Goal: Task Accomplishment & Management: Manage account settings

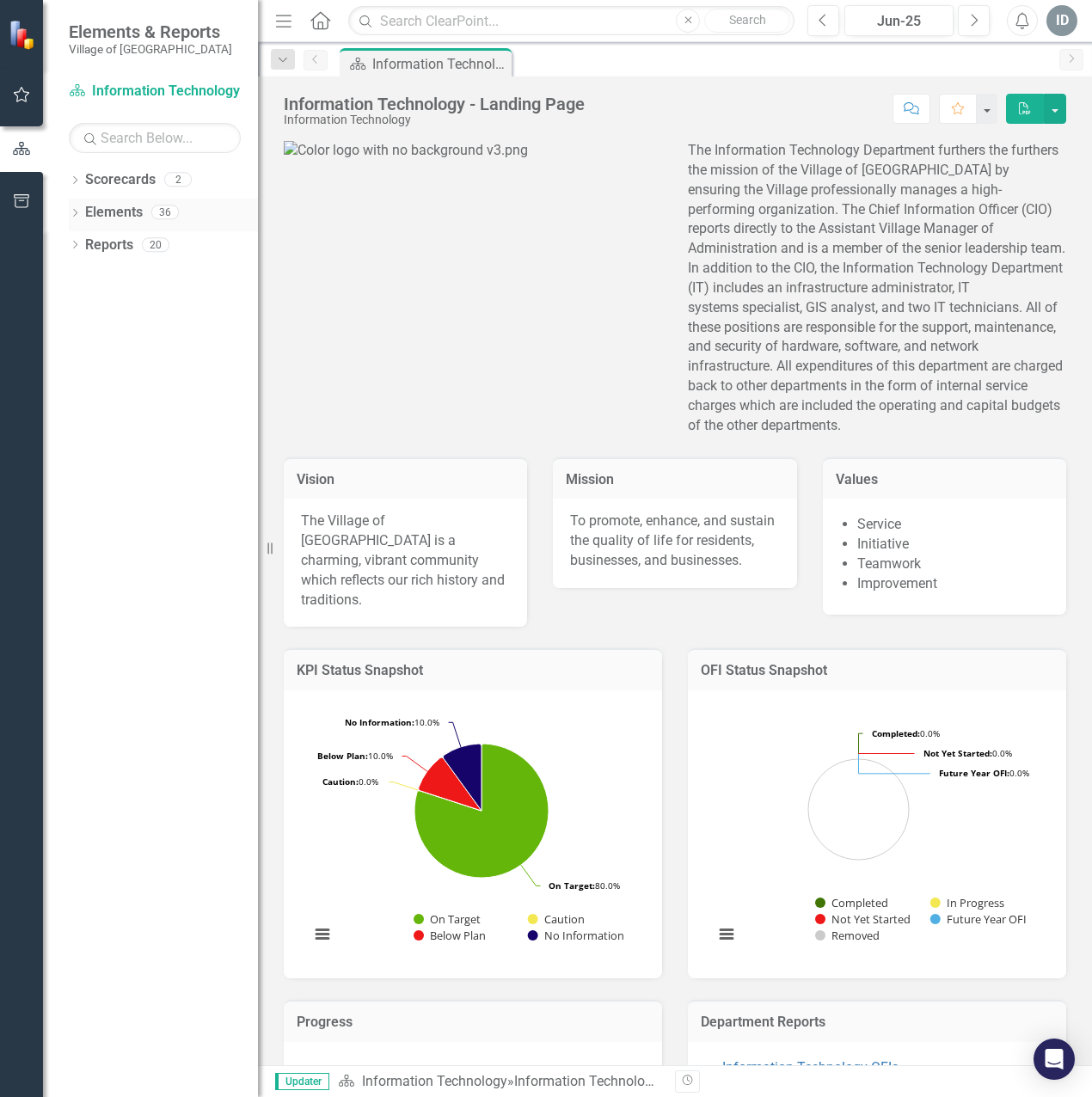
click at [71, 216] on icon "Dropdown" at bounding box center [75, 214] width 12 height 10
click at [85, 278] on icon at bounding box center [84, 277] width 4 height 8
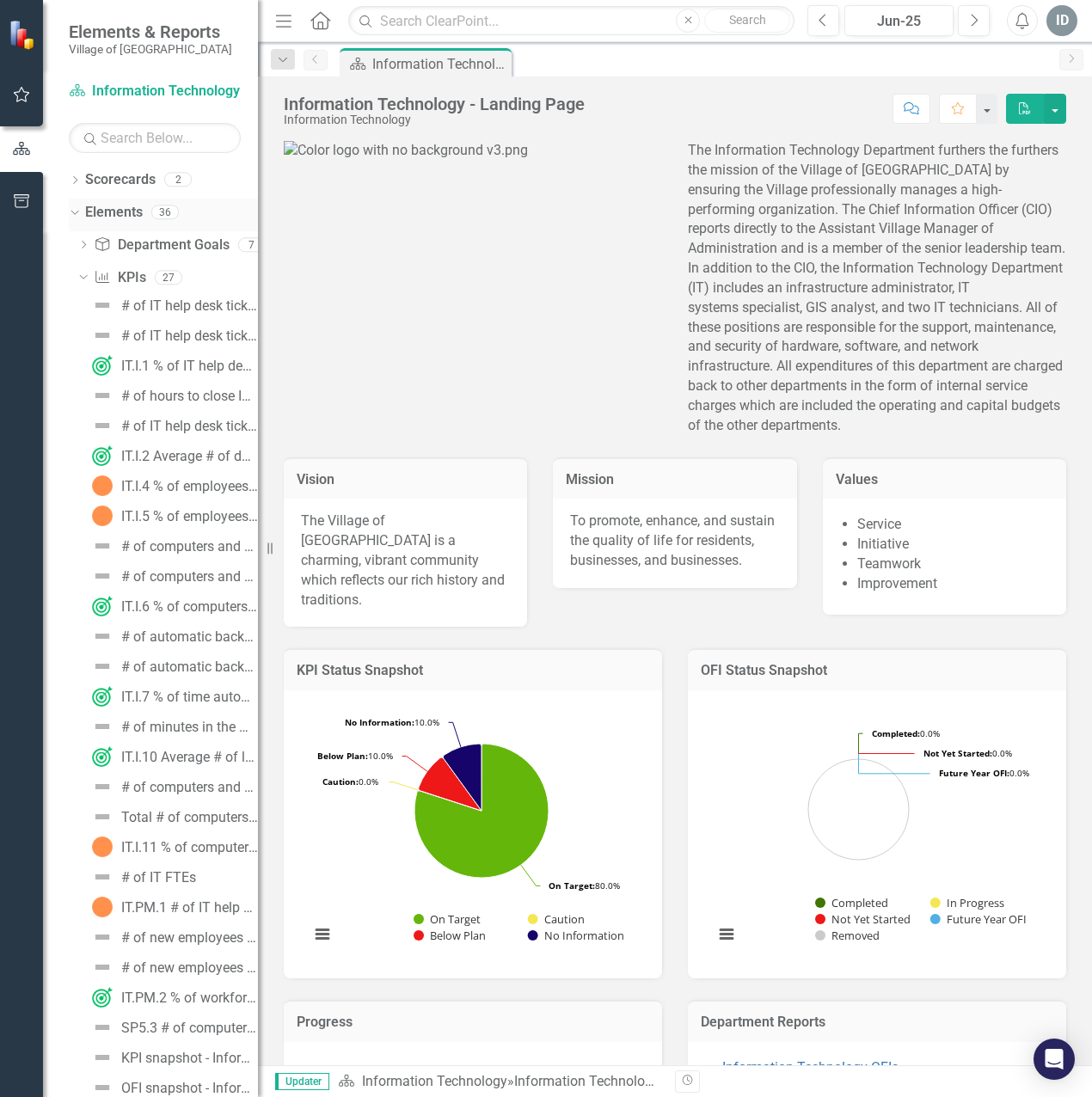
click at [71, 209] on icon "Dropdown" at bounding box center [72, 212] width 10 height 12
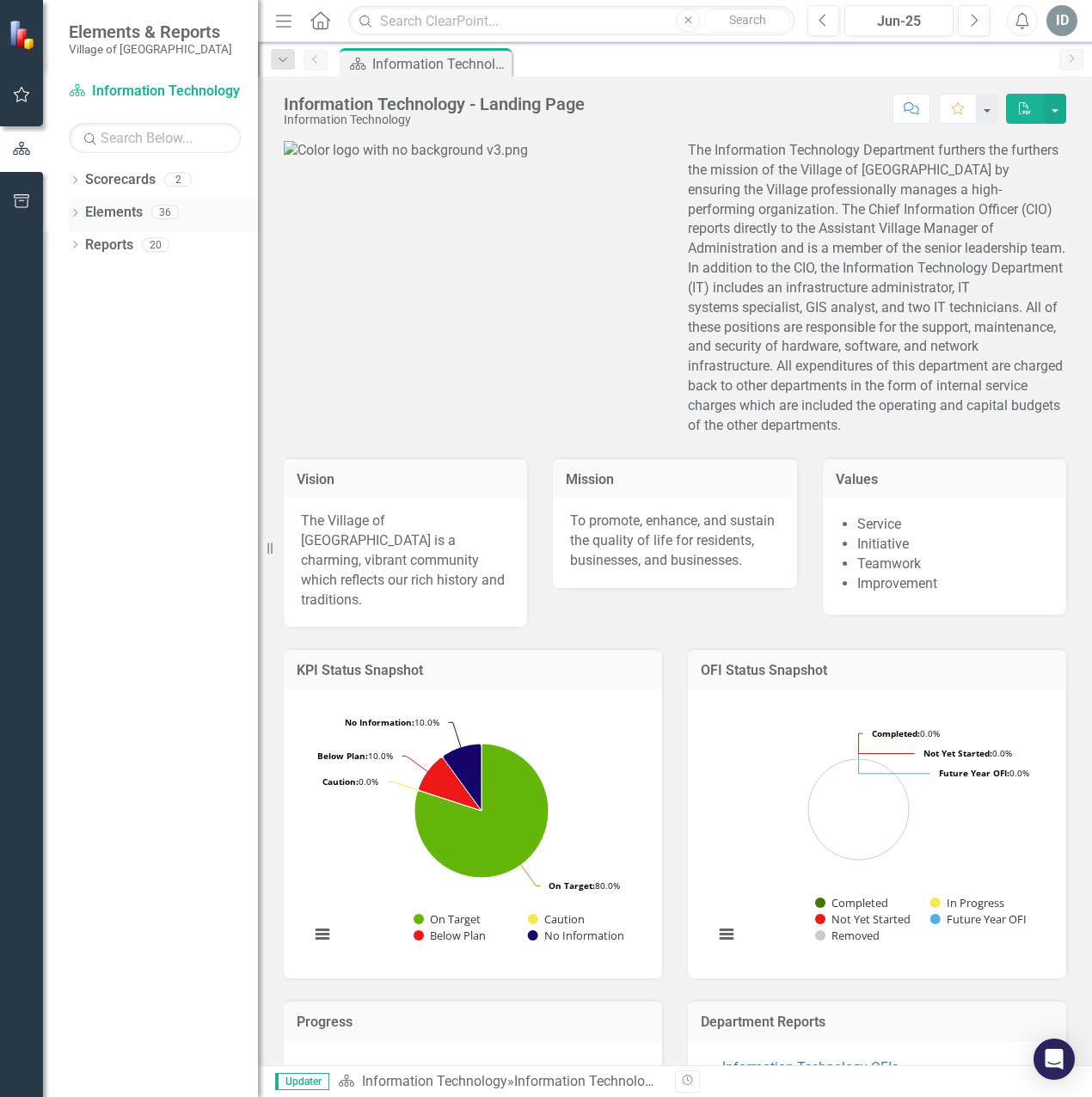
click at [73, 215] on icon "Dropdown" at bounding box center [75, 214] width 12 height 10
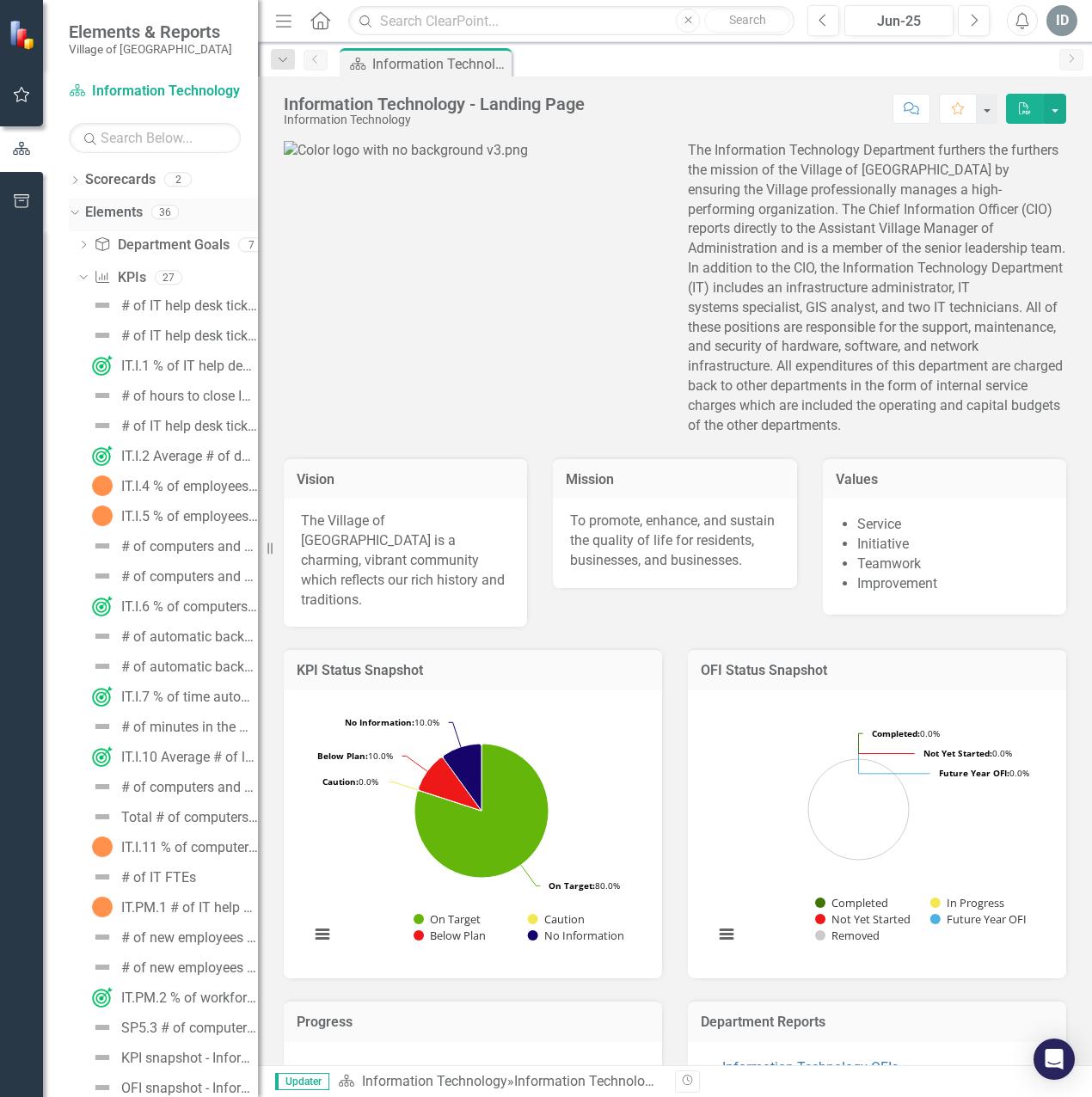
click at [73, 215] on icon "Dropdown" at bounding box center [72, 212] width 10 height 12
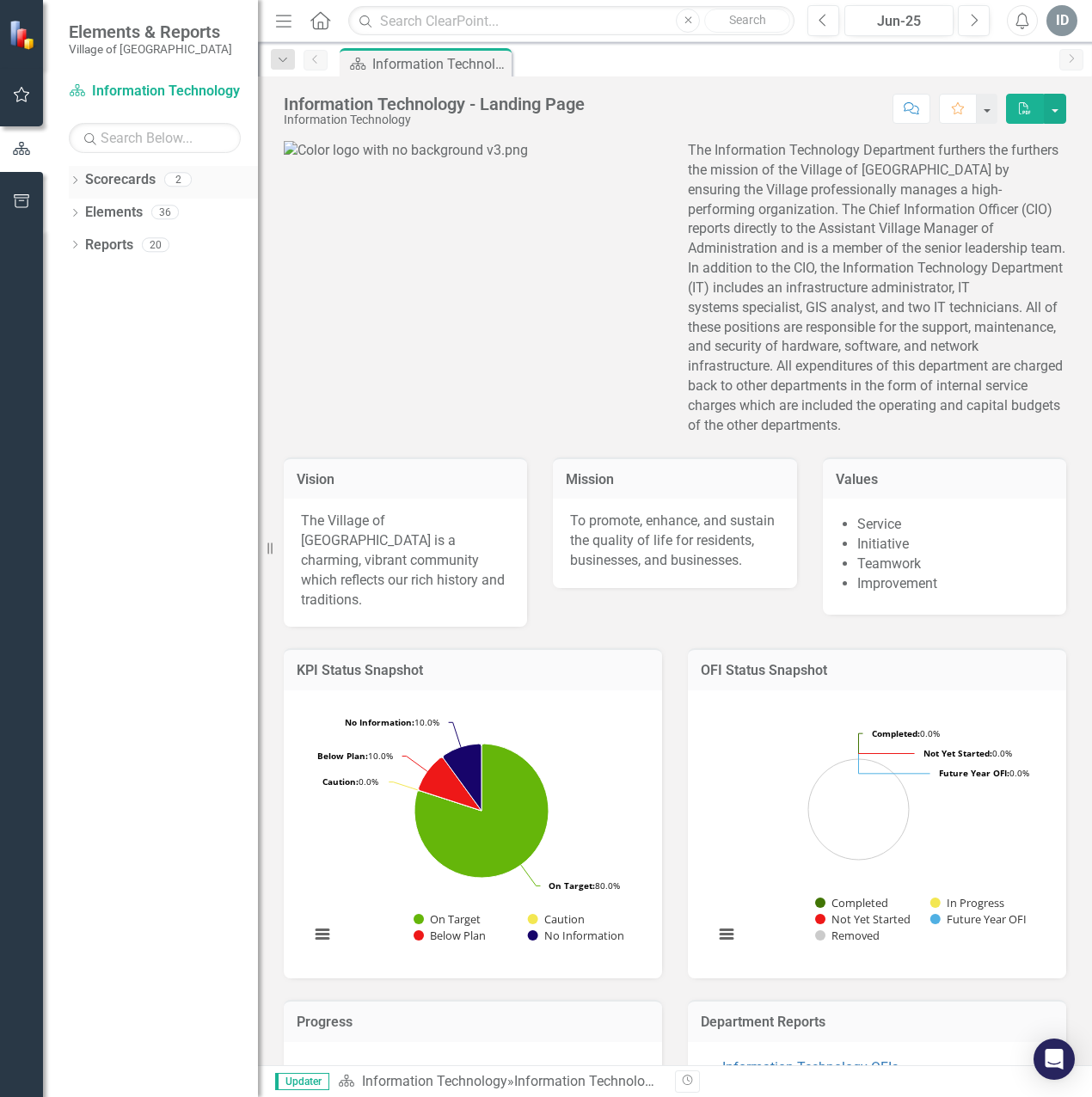
click at [72, 185] on icon "Dropdown" at bounding box center [75, 182] width 12 height 10
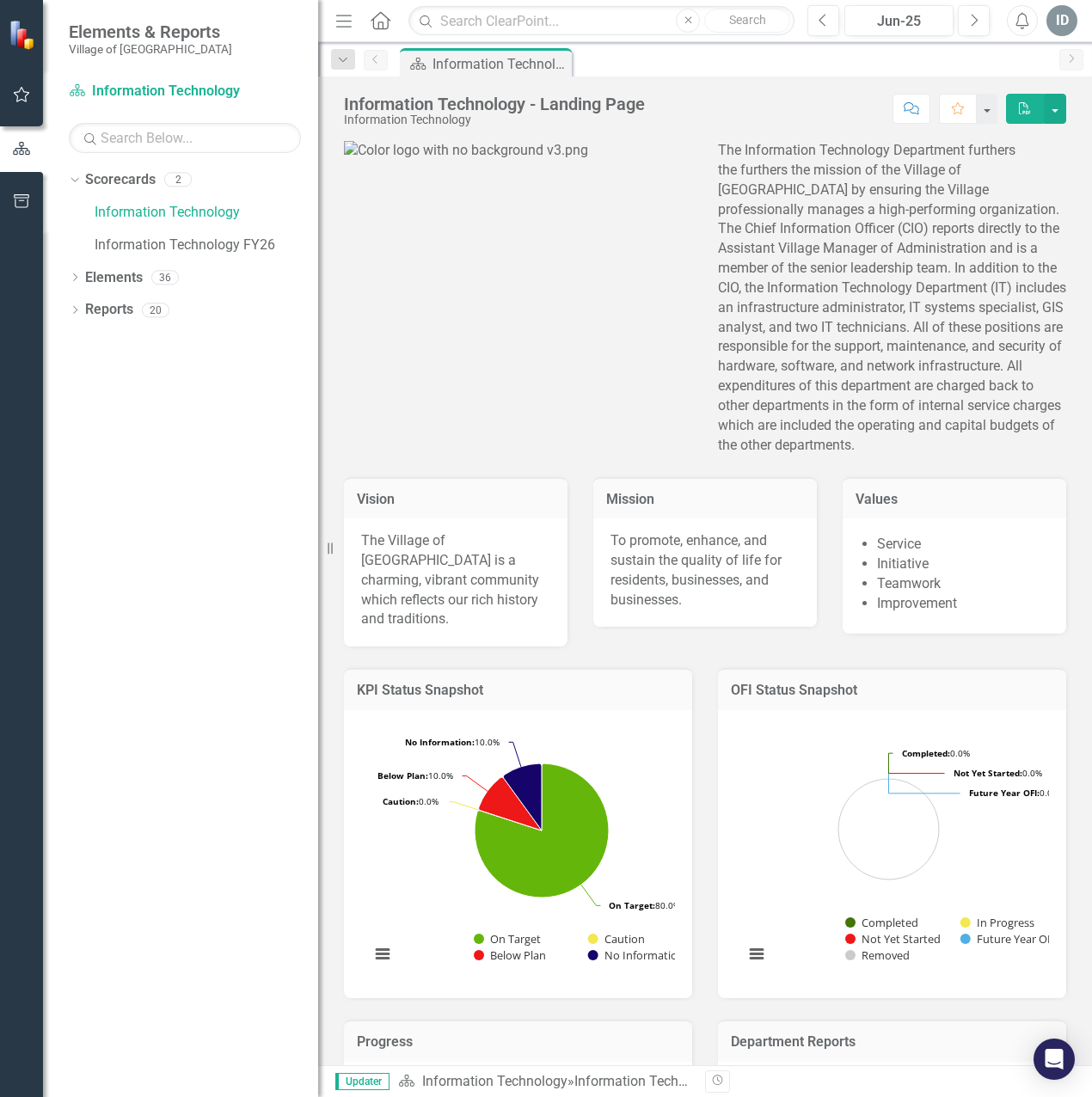
drag, startPoint x: 261, startPoint y: 236, endPoint x: 317, endPoint y: 238, distance: 56.0
click at [318, 238] on div "Resize" at bounding box center [325, 548] width 14 height 1097
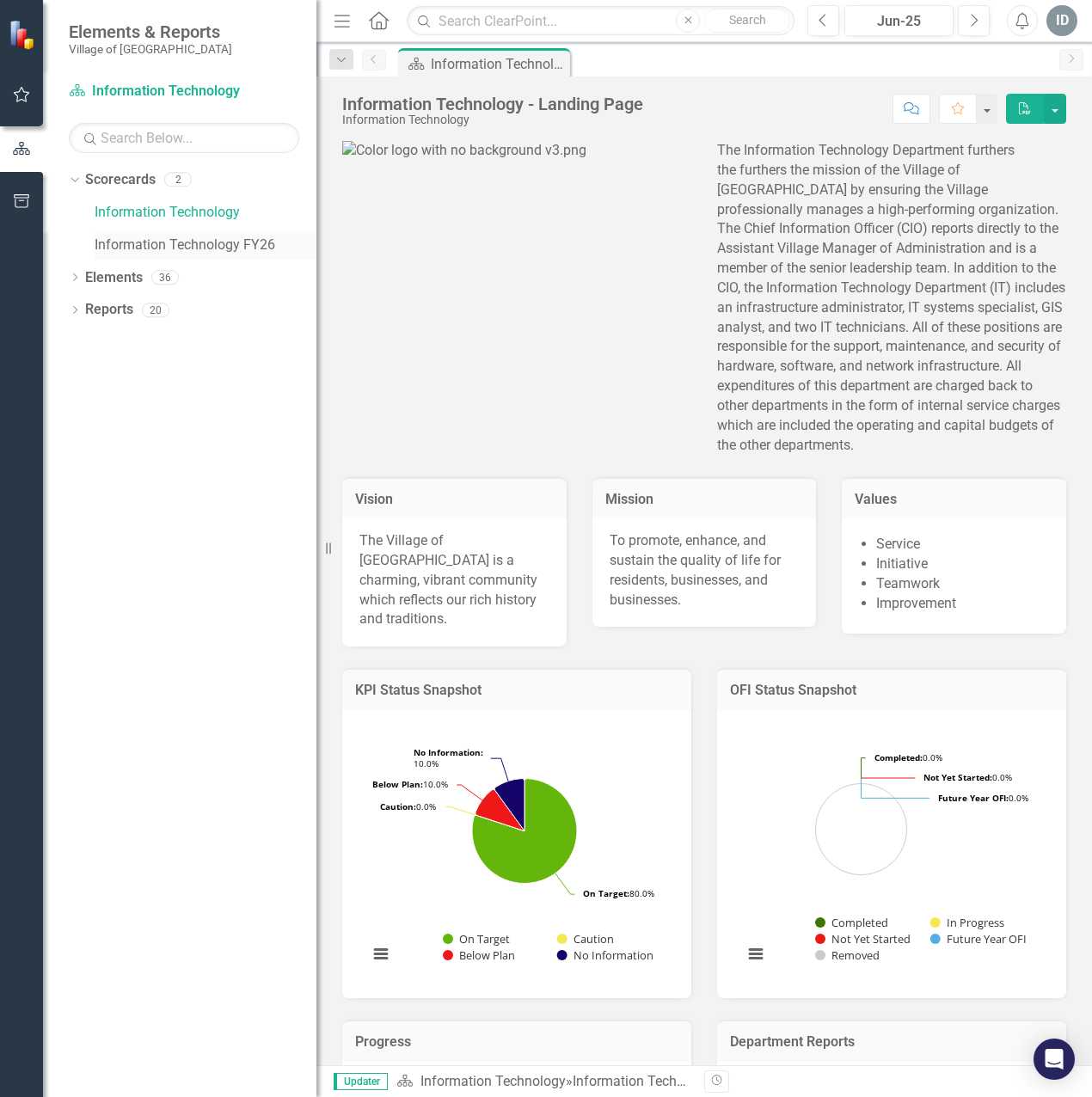
click at [250, 250] on link "Information Technology FY26" at bounding box center [206, 245] width 222 height 19
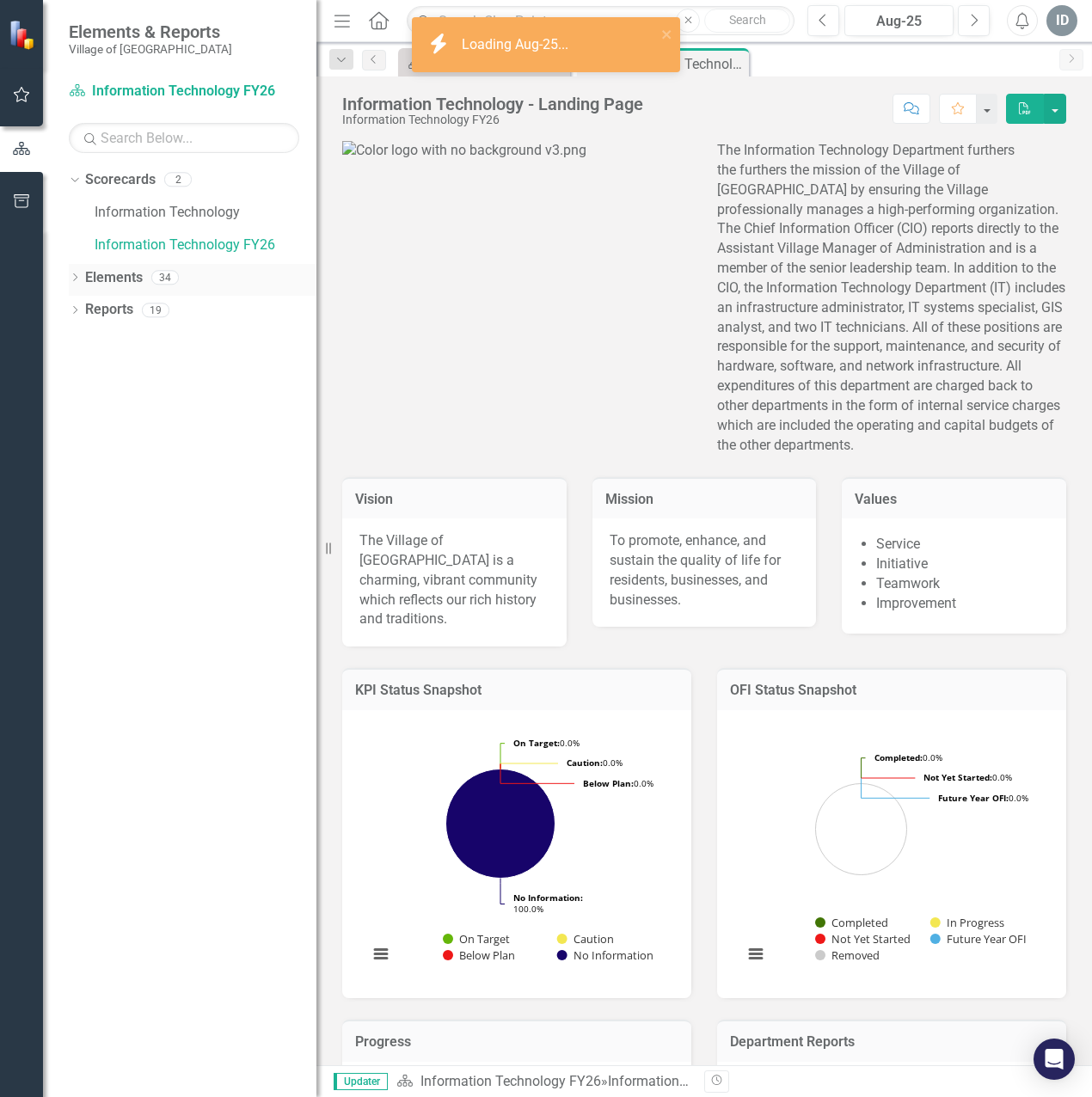
click at [74, 285] on div "Dropdown" at bounding box center [75, 280] width 12 height 15
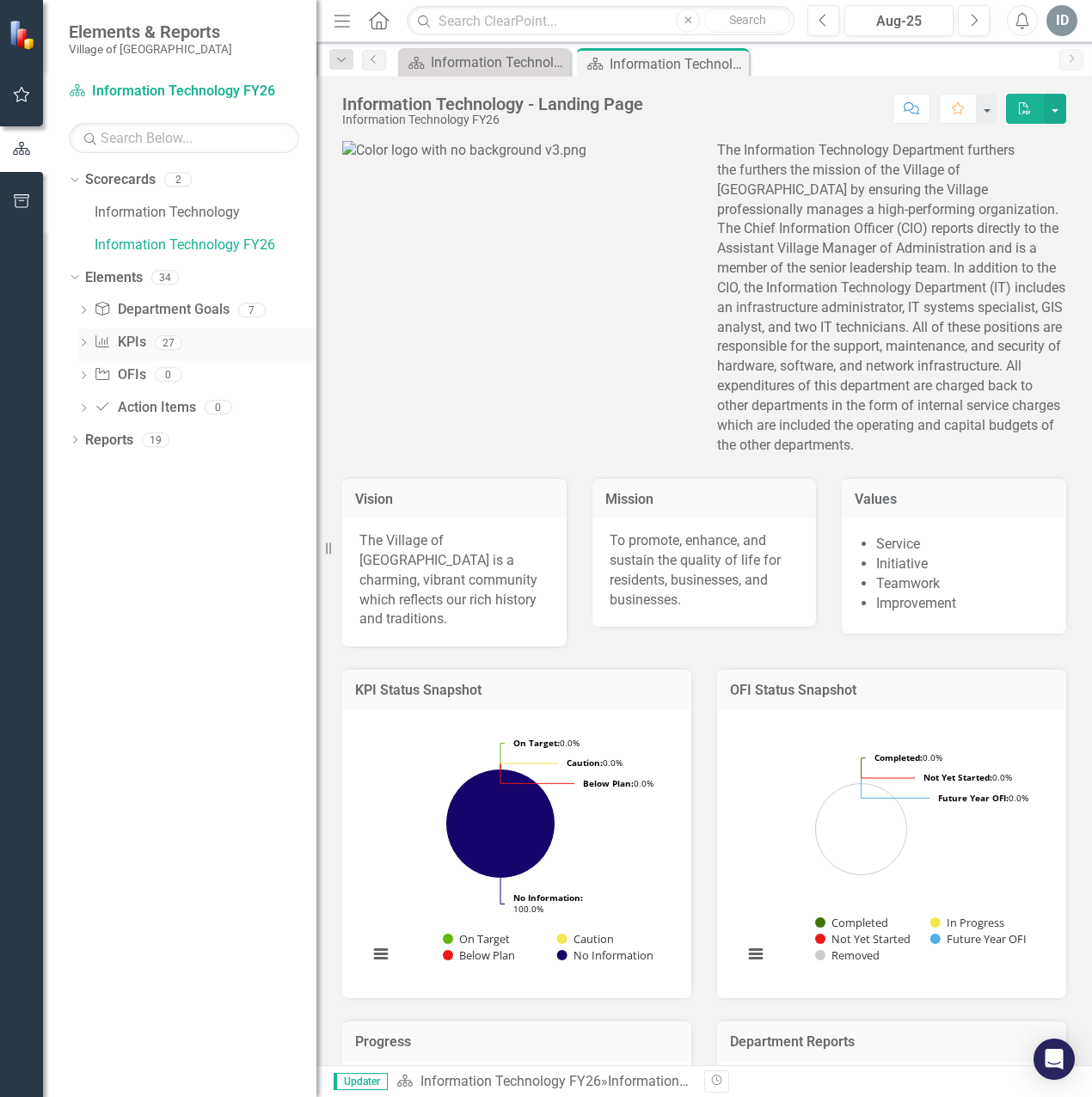
click at [89, 340] on div "Dropdown KPI KPIs 27" at bounding box center [197, 344] width 239 height 33
click at [85, 340] on icon at bounding box center [84, 342] width 4 height 8
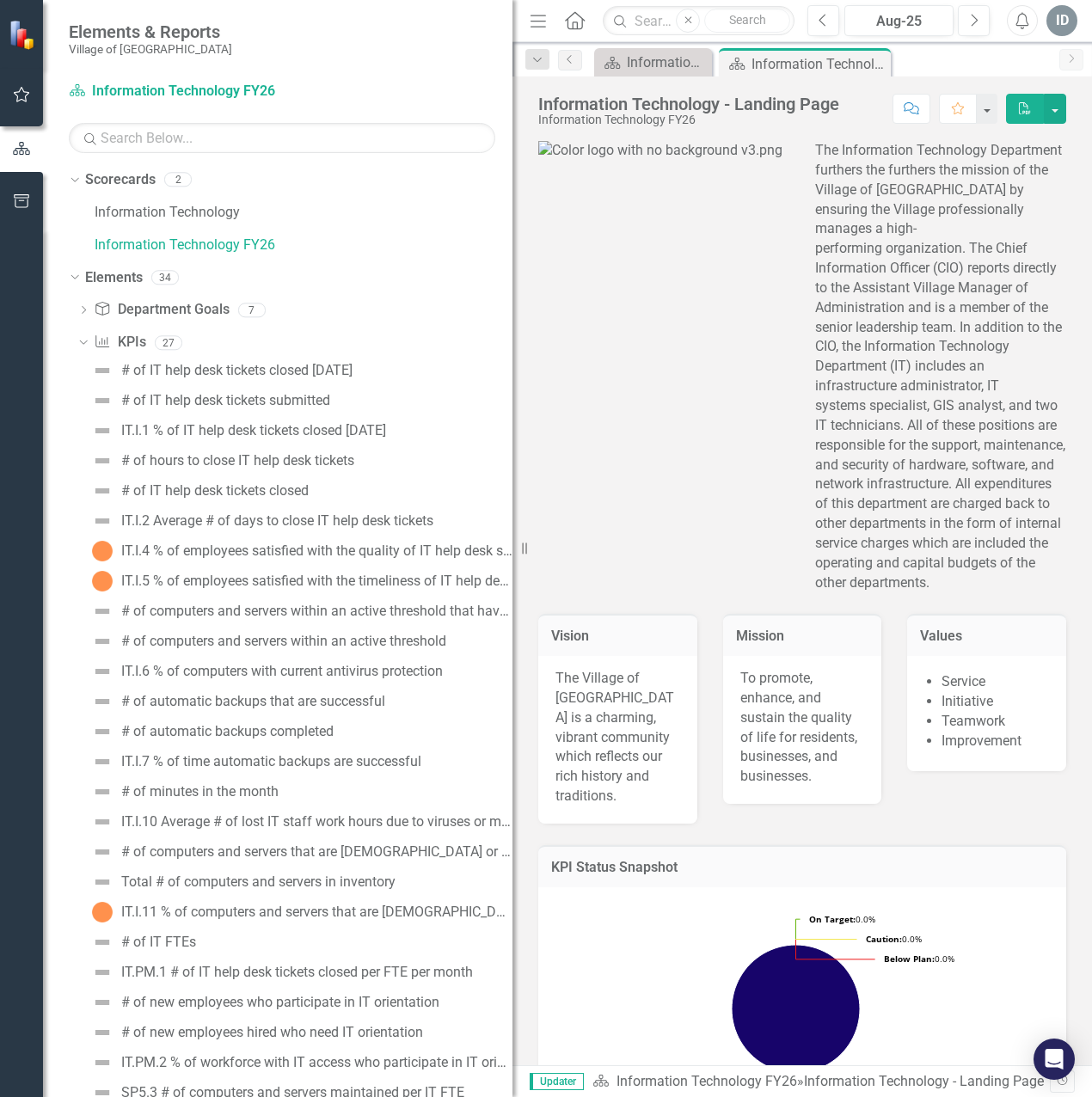
drag, startPoint x: 323, startPoint y: 575, endPoint x: 512, endPoint y: 563, distance: 189.4
click at [512, 563] on div "Resize" at bounding box center [520, 548] width 14 height 1097
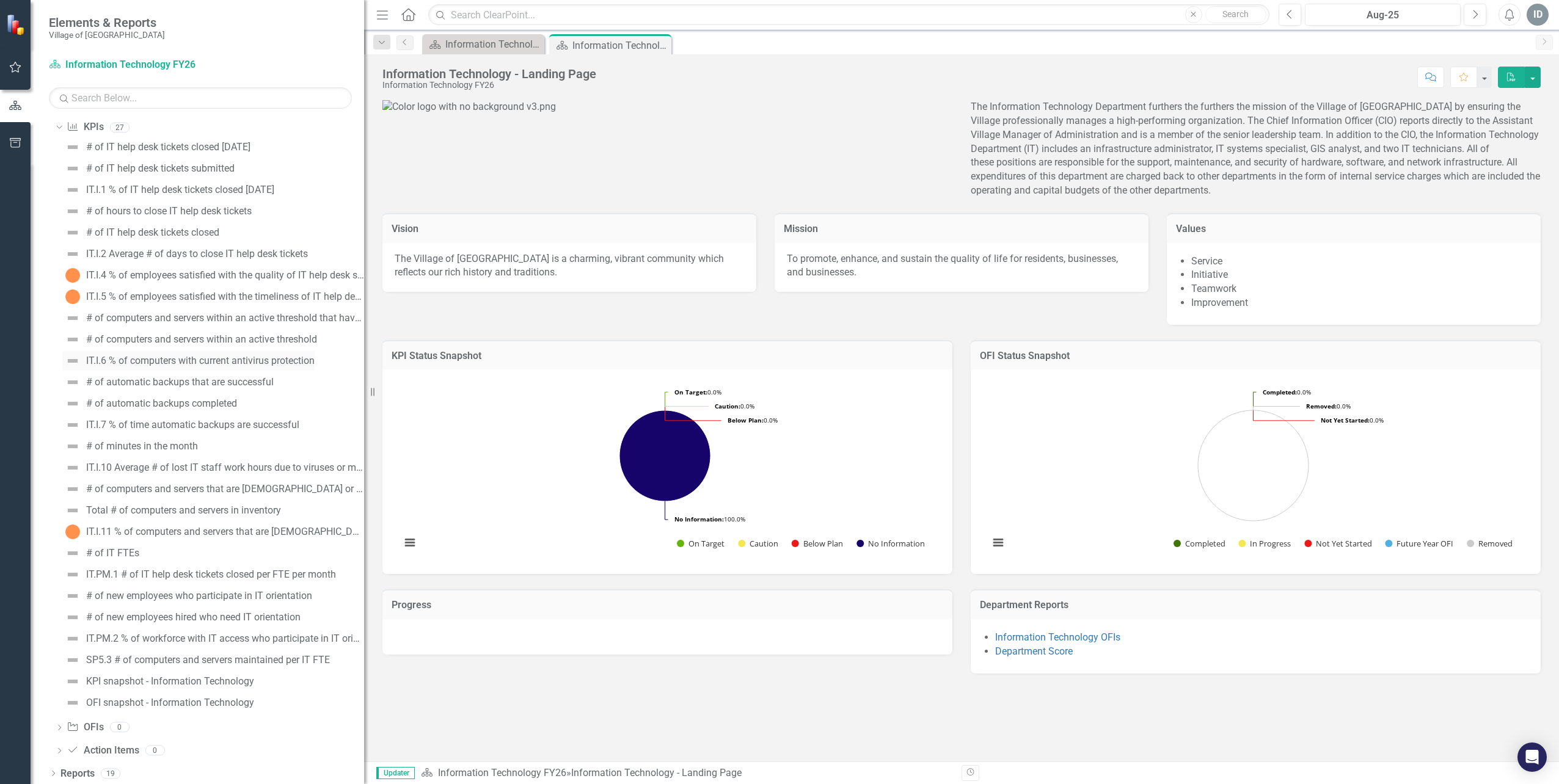
scroll to position [118, 0]
click at [198, 338] on div "# of computers and servers within an active threshold" at bounding box center [201, 337] width 231 height 11
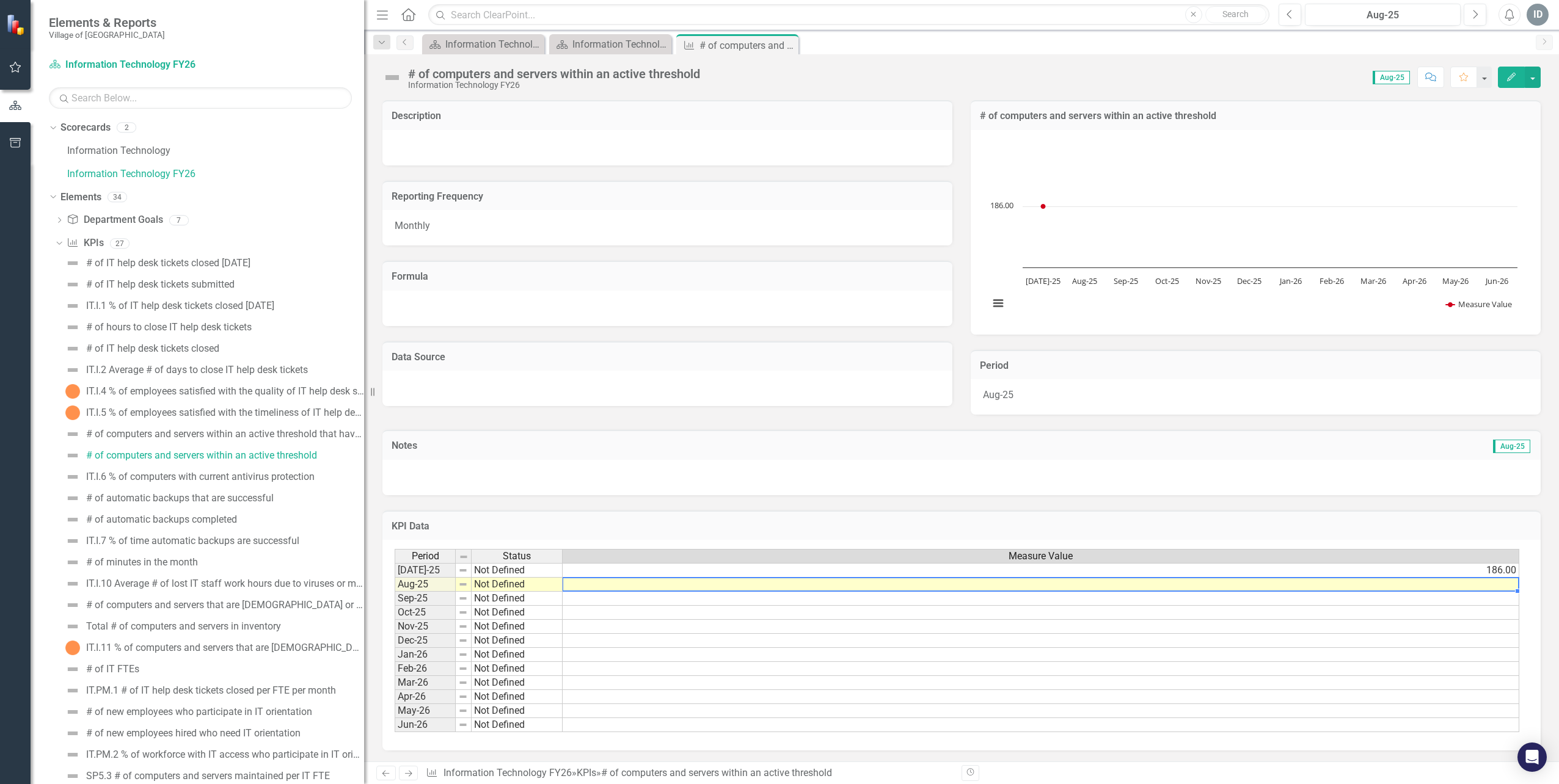
click at [604, 586] on td at bounding box center [1040, 584] width 956 height 14
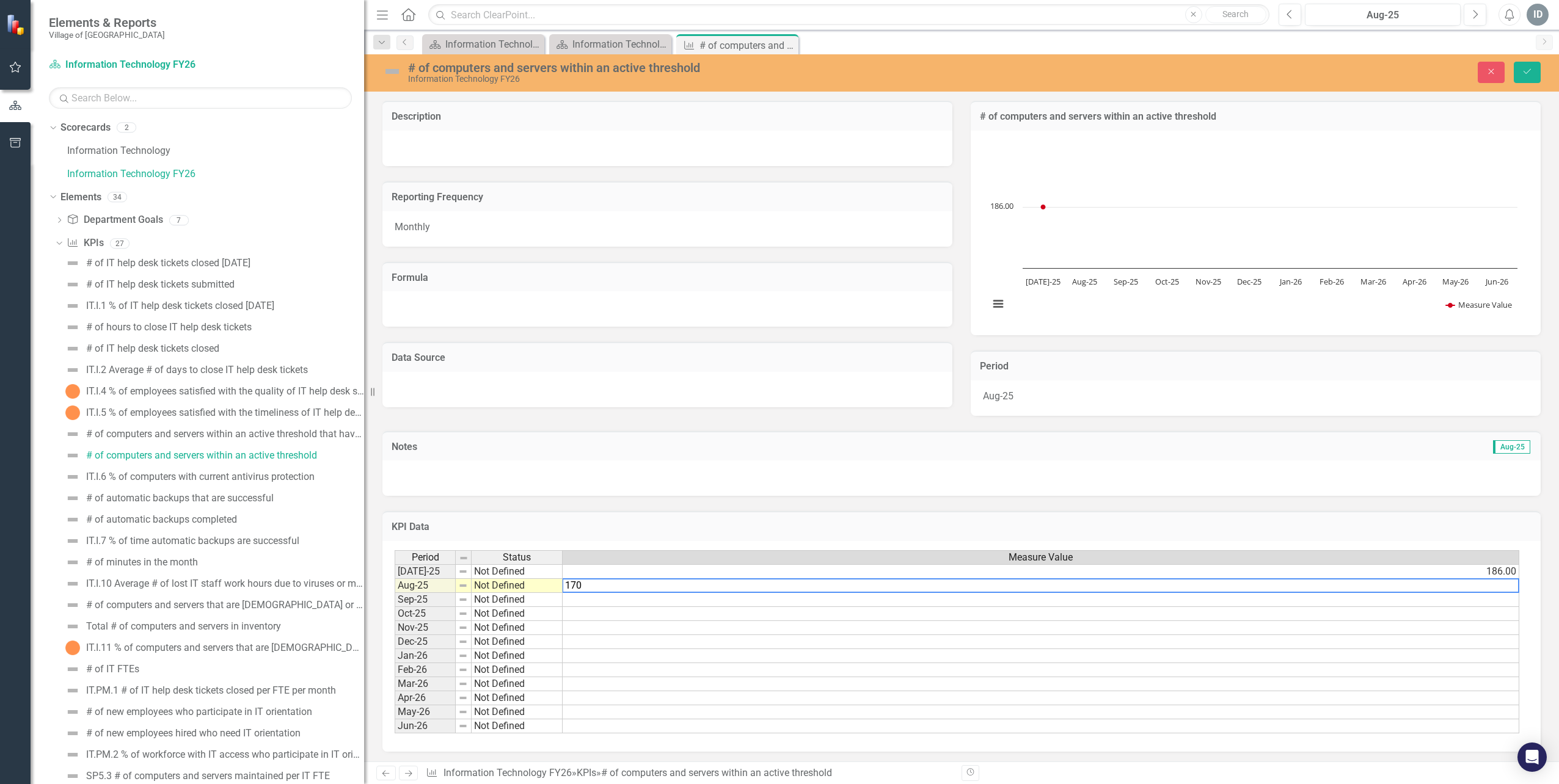
type textarea "170"
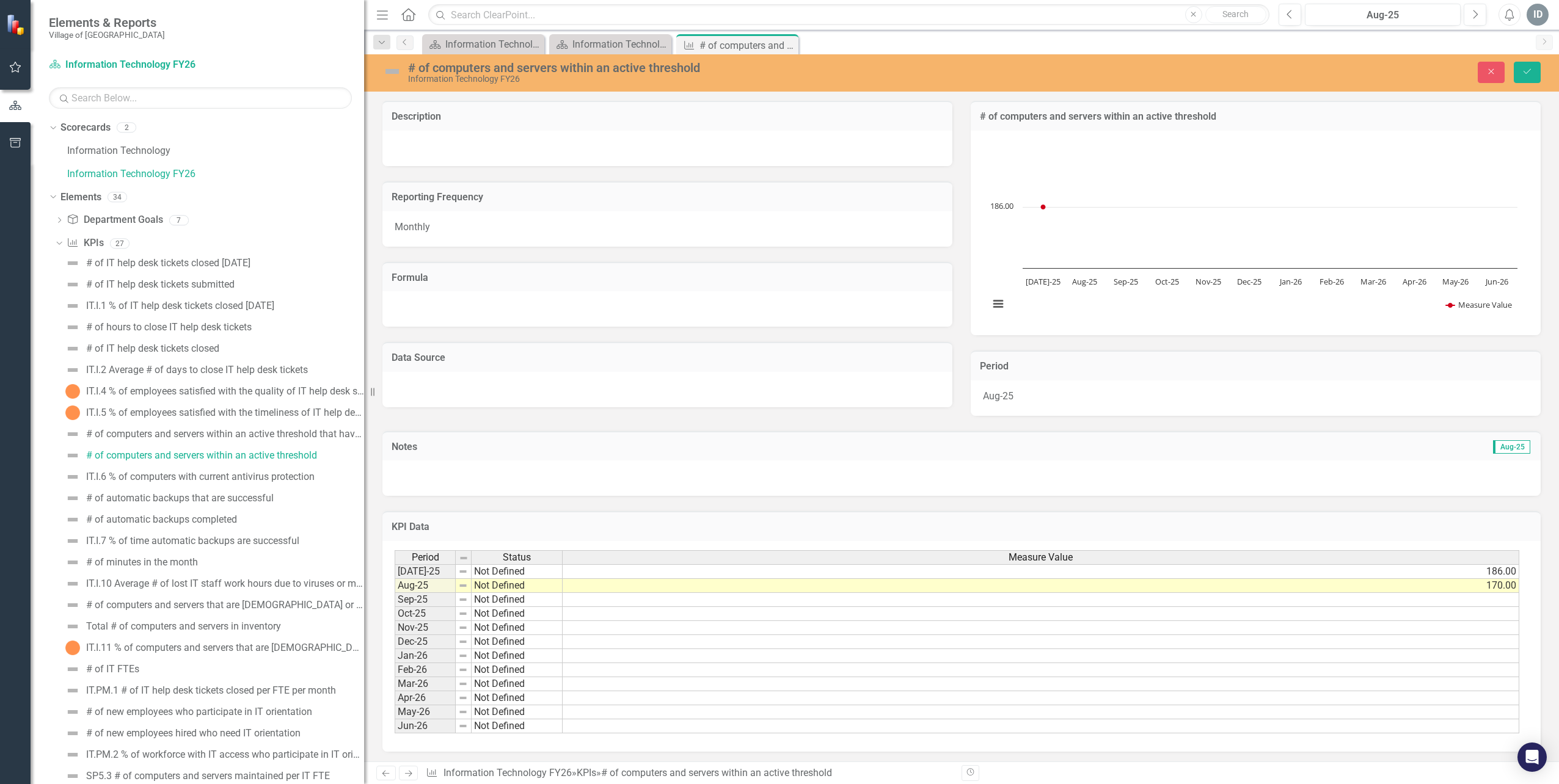
click at [652, 523] on h3 "KPI Data" at bounding box center [961, 527] width 1140 height 11
click at [194, 476] on div "IT.I.6 % of computers with current antivirus protection" at bounding box center [200, 477] width 229 height 11
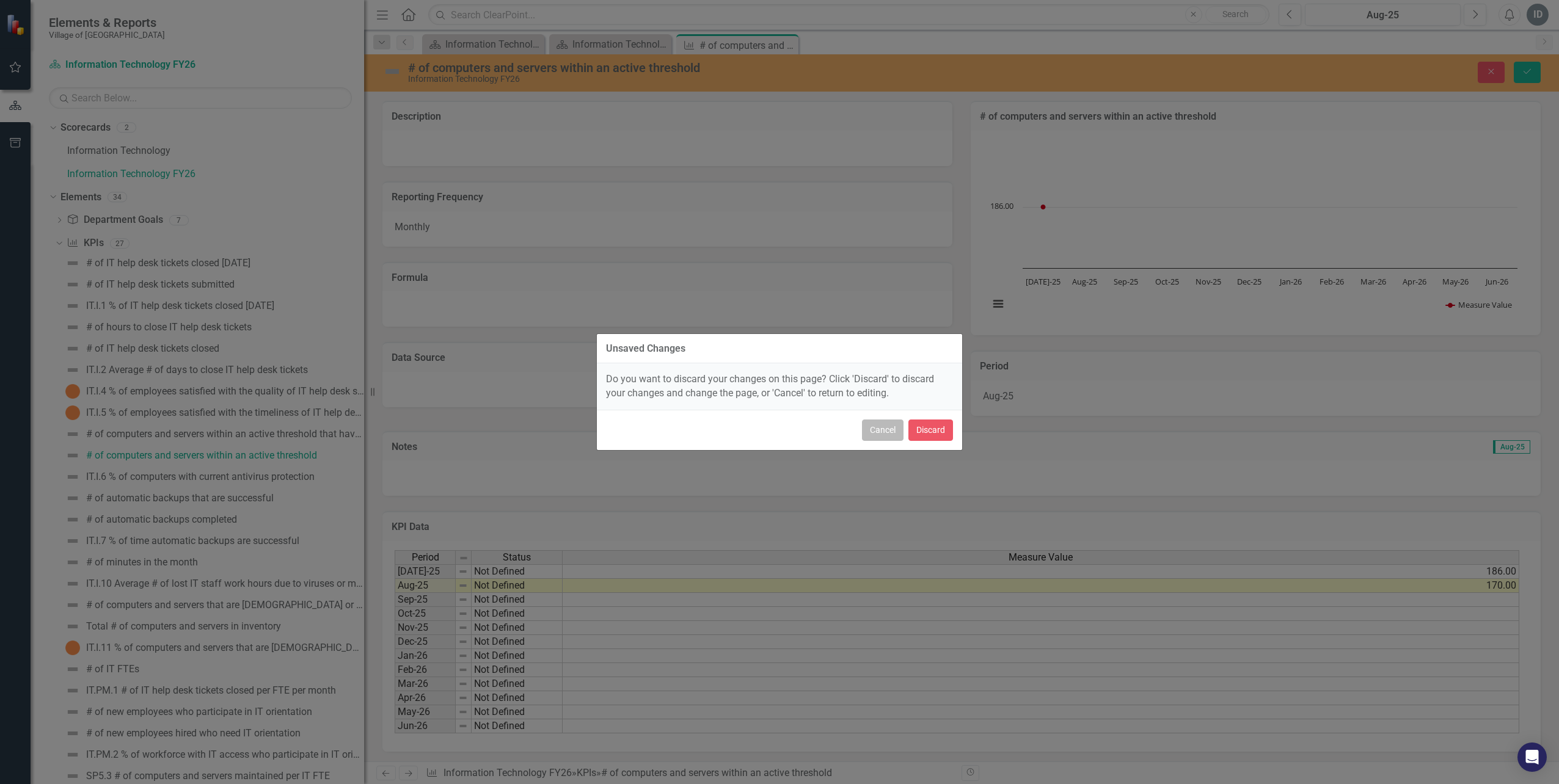
click at [880, 431] on button "Cancel" at bounding box center [883, 430] width 41 height 21
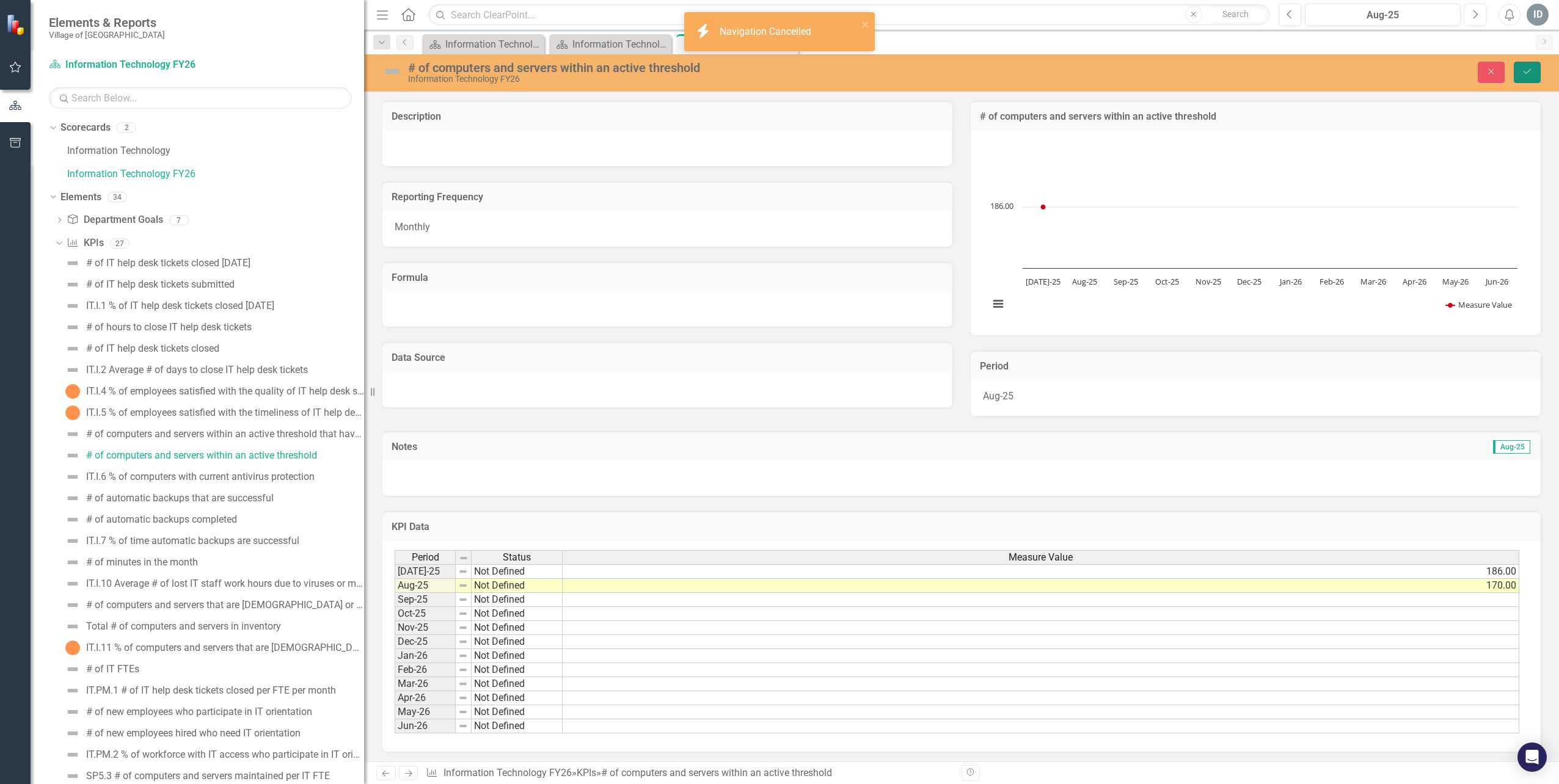
click at [1526, 70] on icon "Save" at bounding box center [1527, 71] width 11 height 9
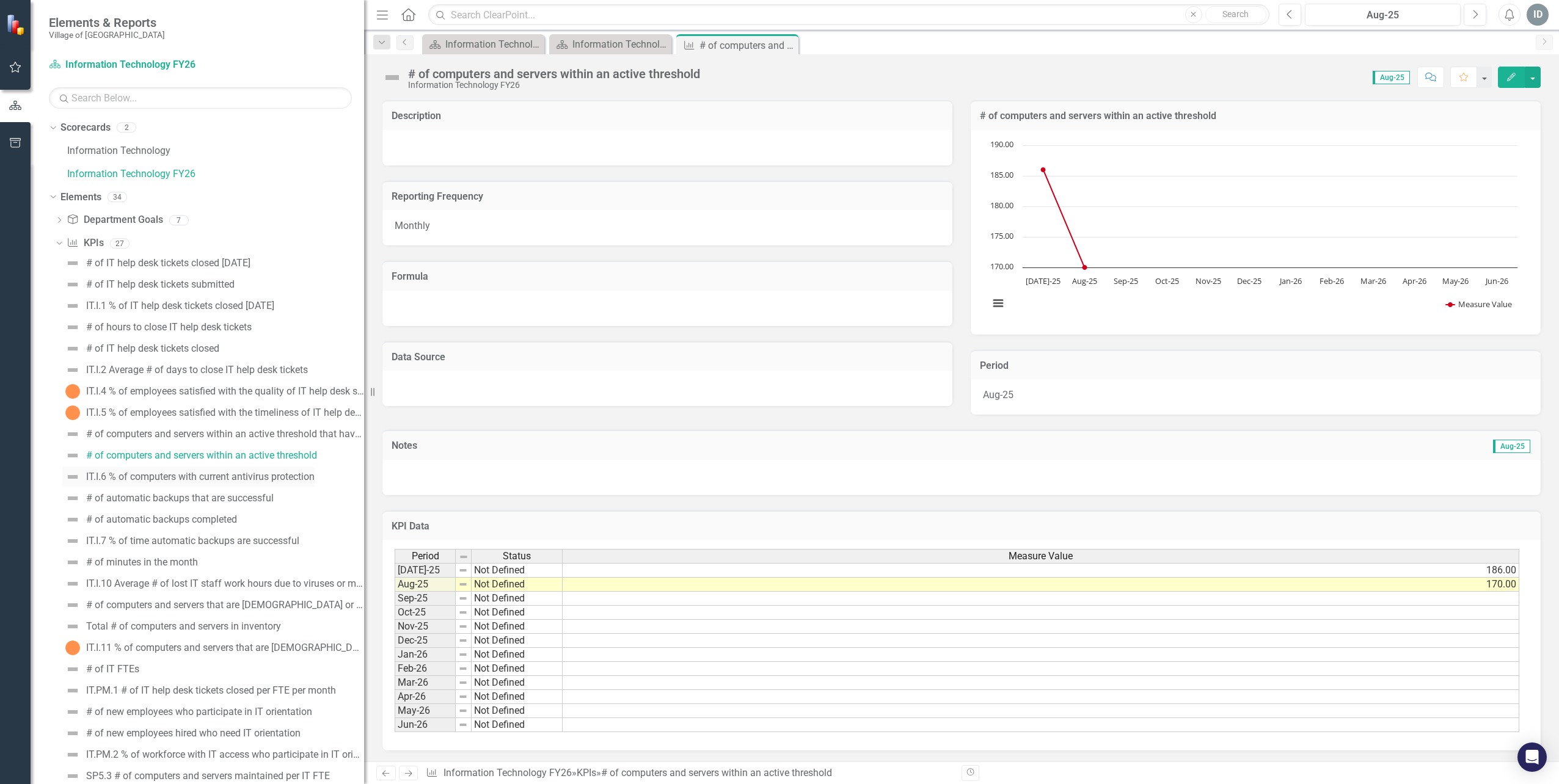
click at [212, 485] on link "IT.I.6 % of computers with current antivirus protection" at bounding box center [188, 477] width 252 height 19
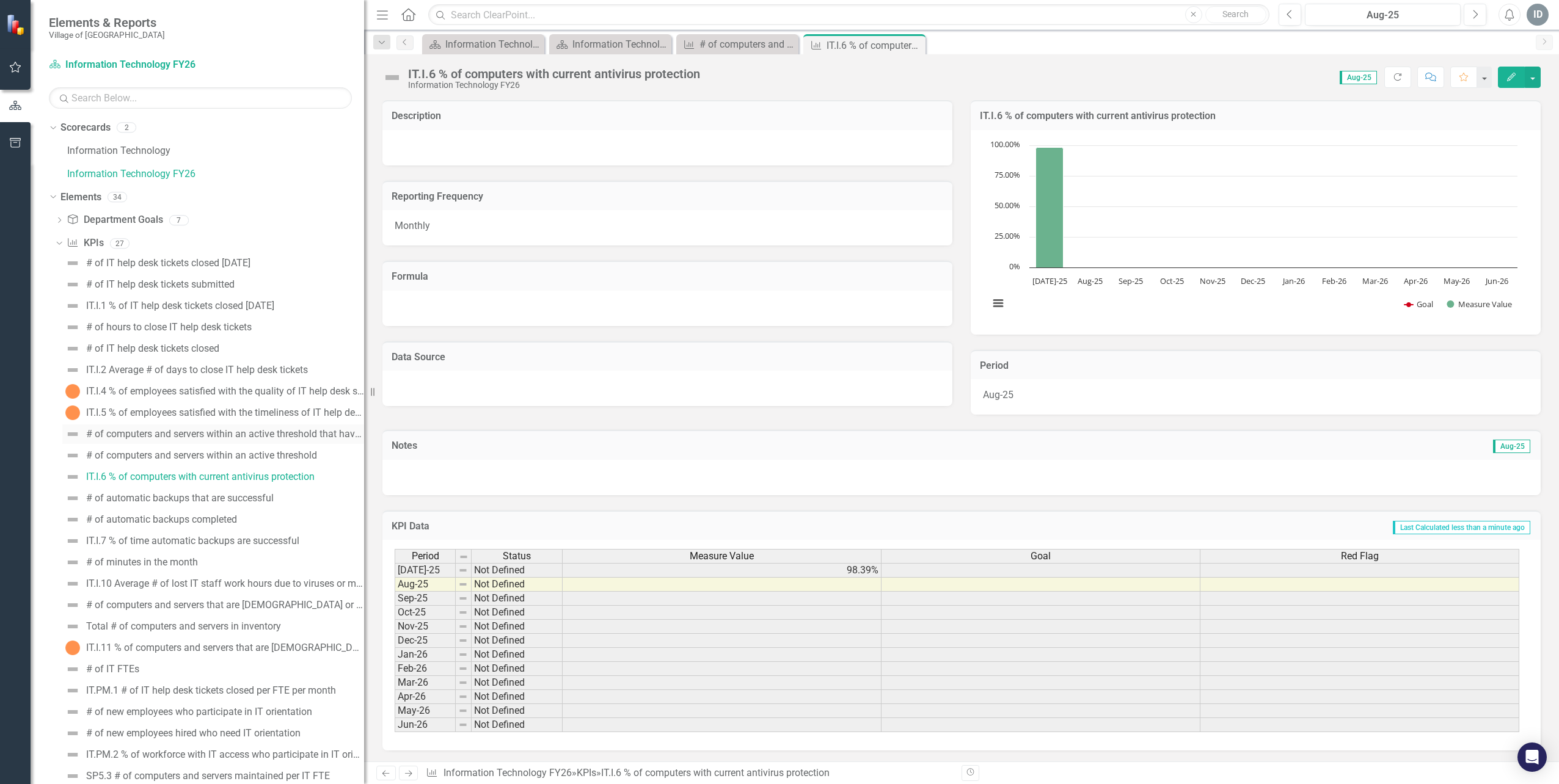
click at [211, 436] on div "# of computers and servers within an active threshold that have current antivir…" at bounding box center [225, 435] width 278 height 11
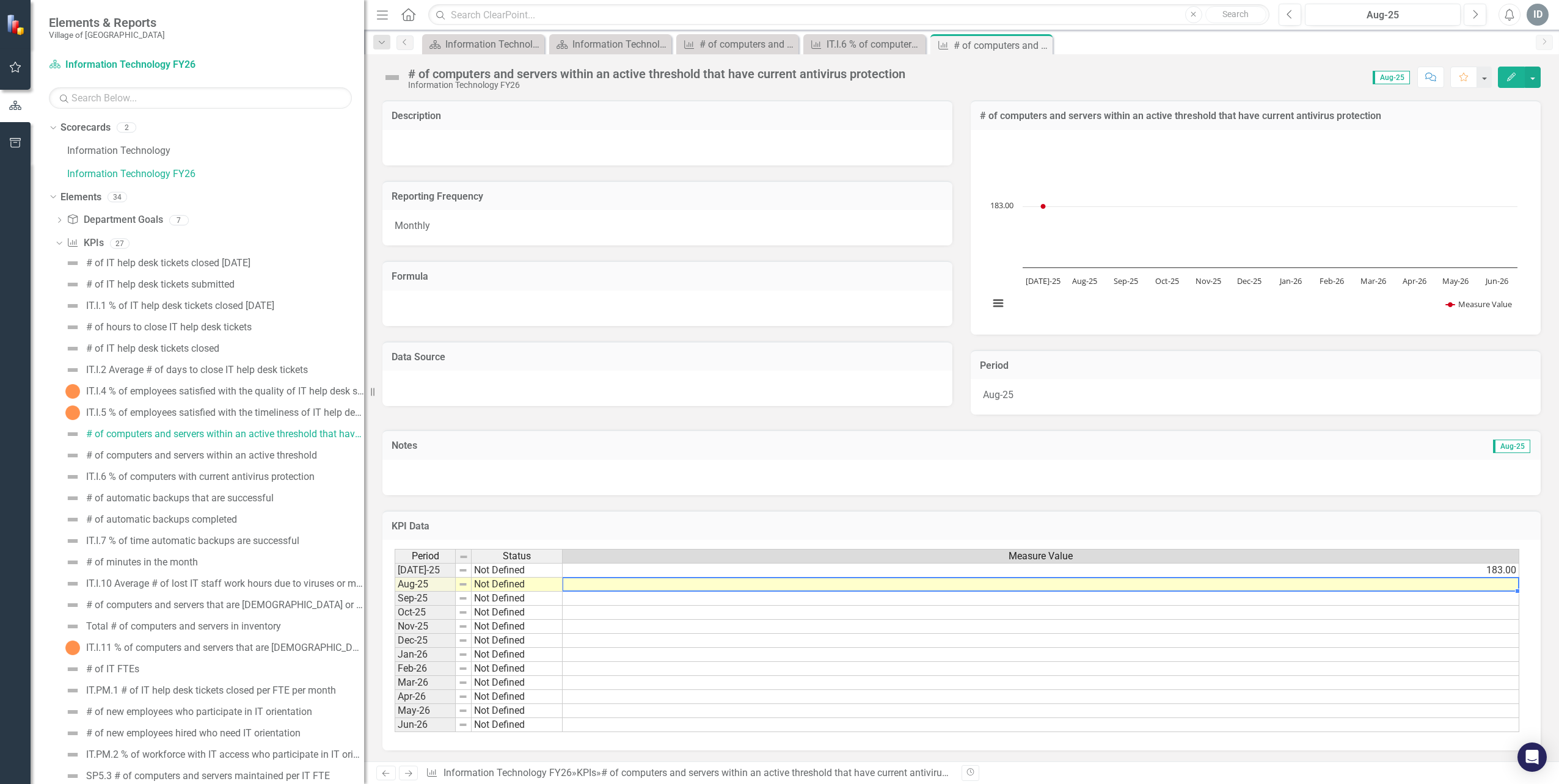
click at [1463, 581] on td at bounding box center [1040, 584] width 956 height 14
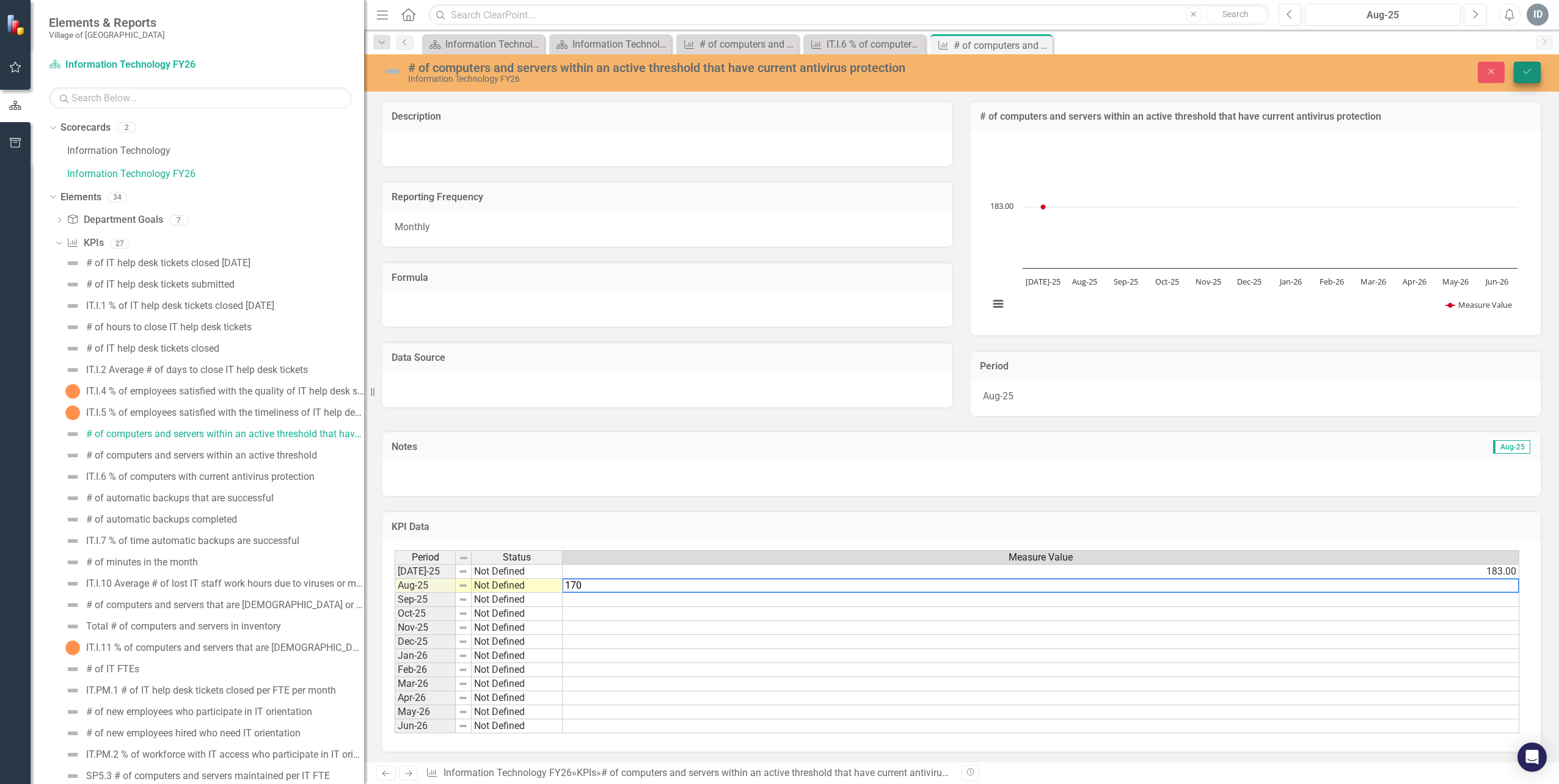
type textarea "170"
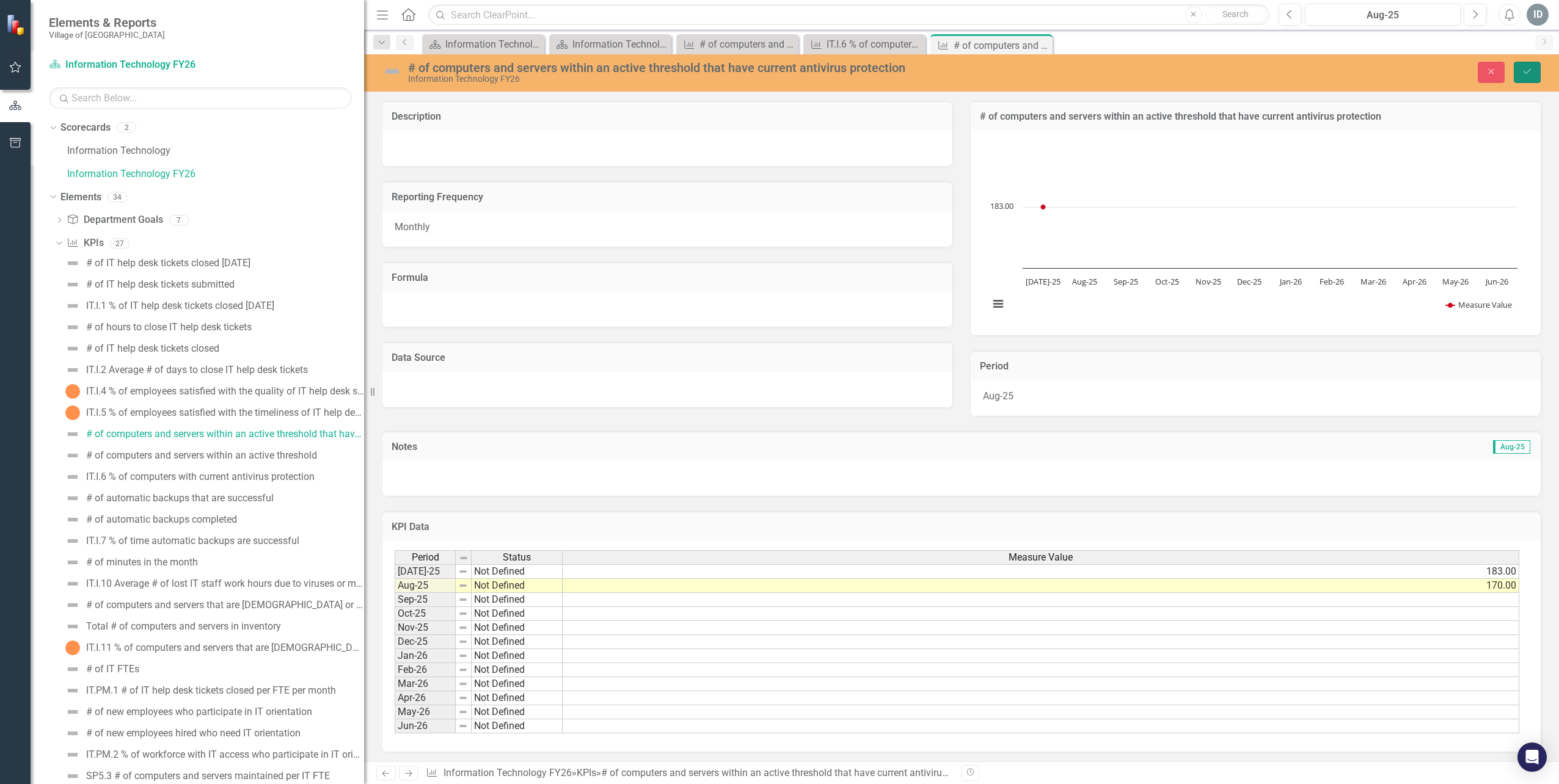
click at [1524, 76] on button "Save" at bounding box center [1526, 72] width 27 height 21
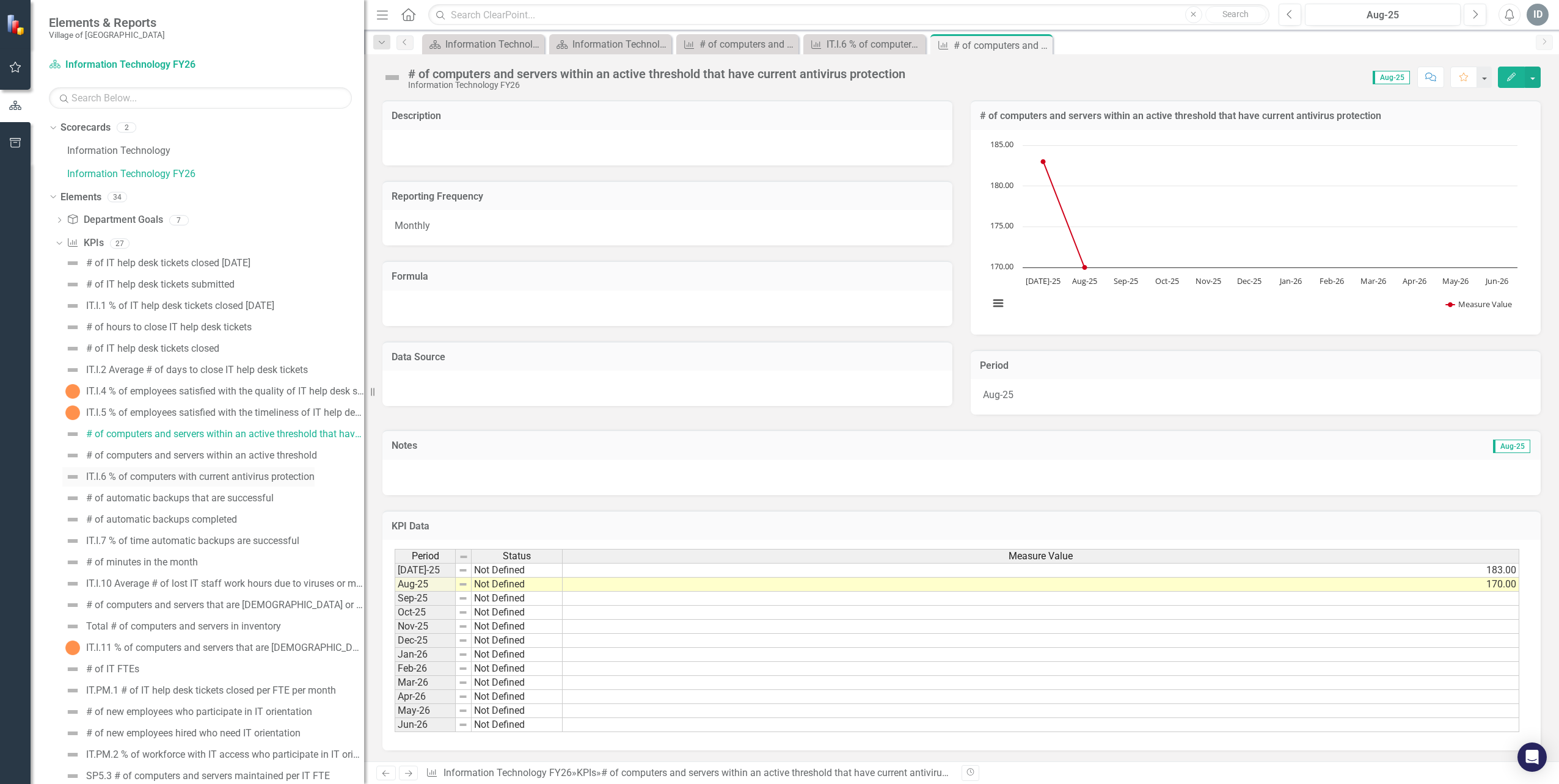
click at [200, 477] on div "IT.I.6 % of computers with current antivirus protection" at bounding box center [200, 477] width 229 height 11
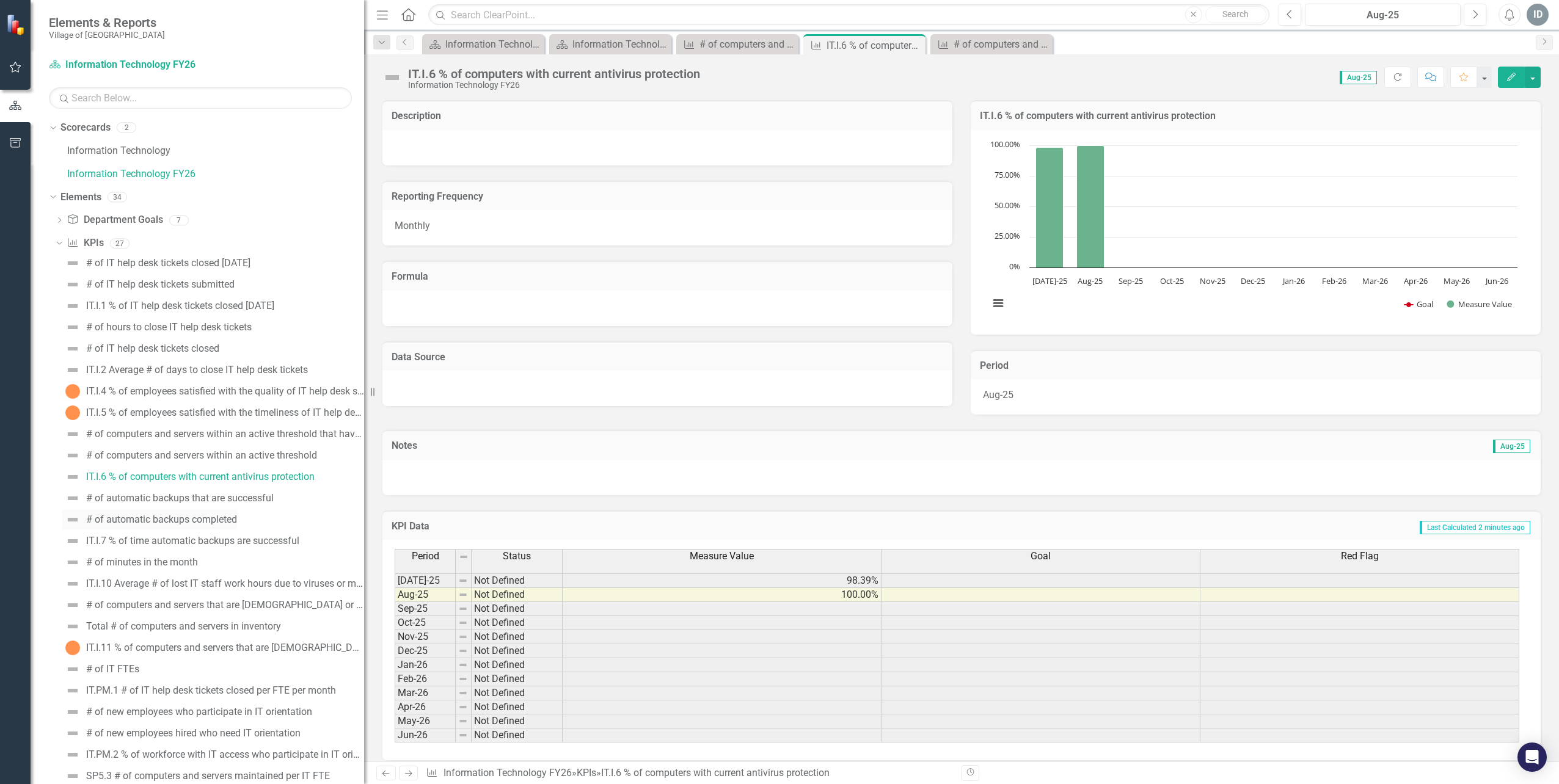
click at [220, 519] on div "# of automatic backups completed" at bounding box center [161, 520] width 151 height 11
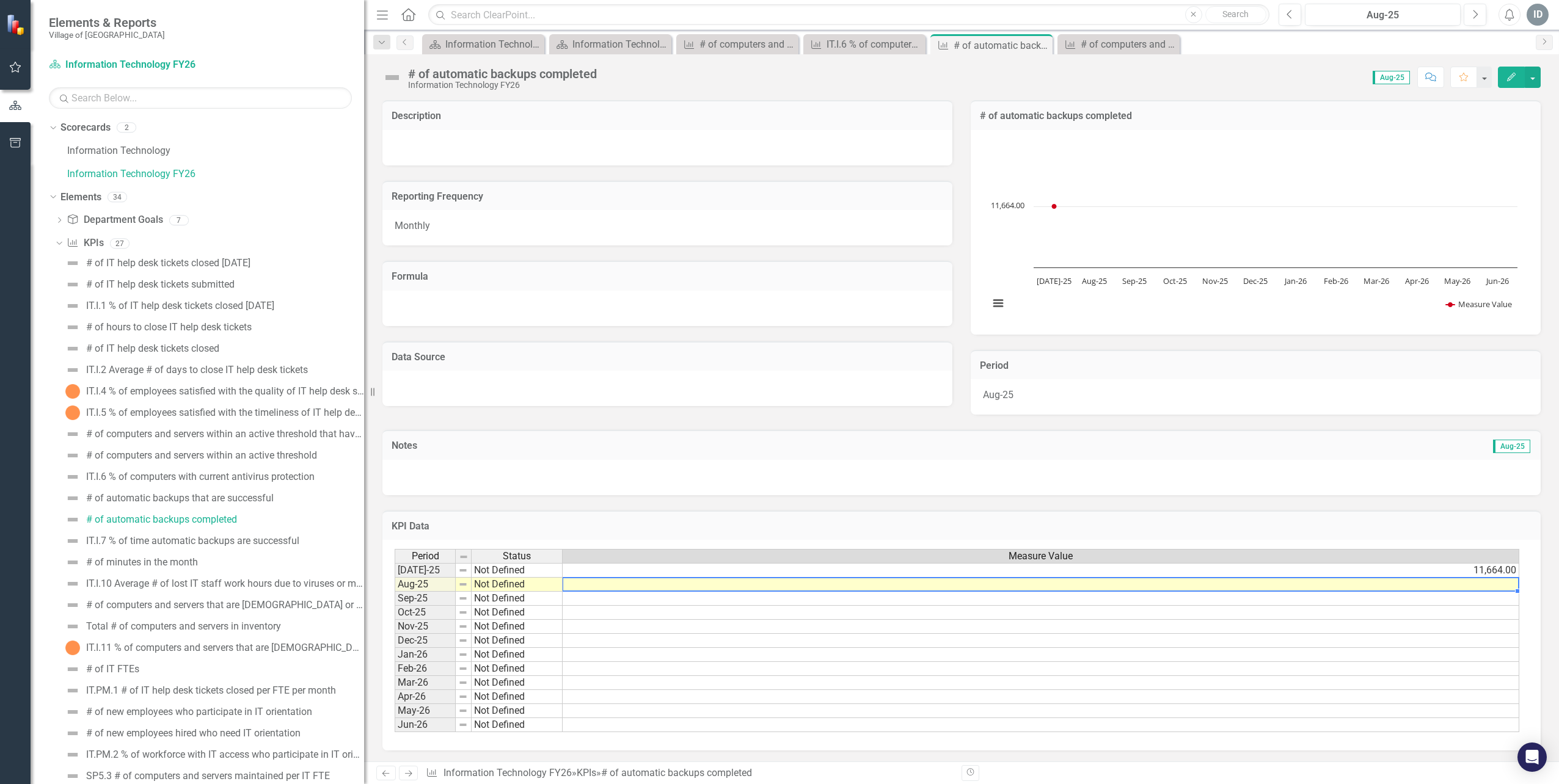
click at [1466, 585] on td at bounding box center [1040, 584] width 956 height 14
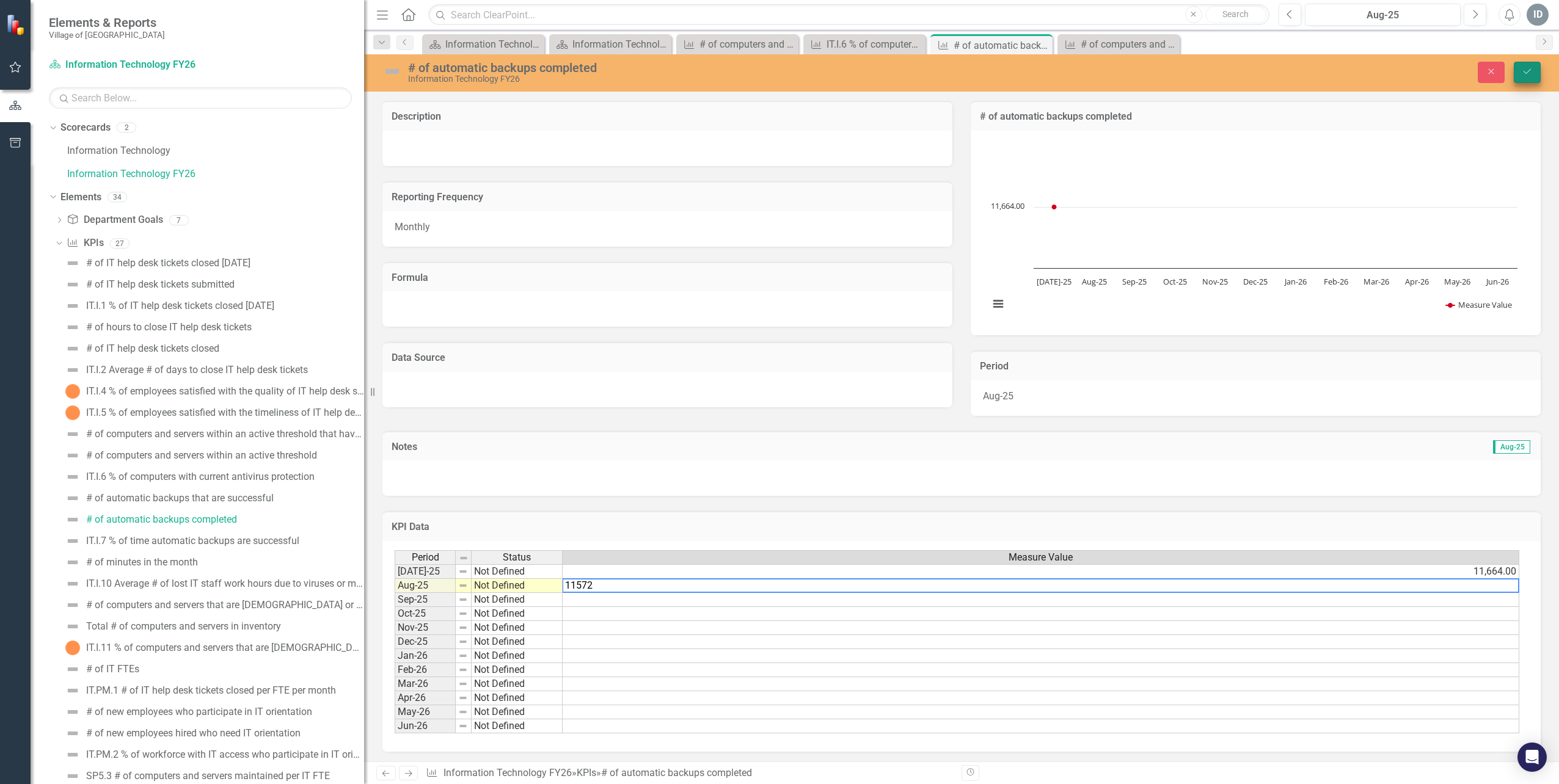
type textarea "11572"
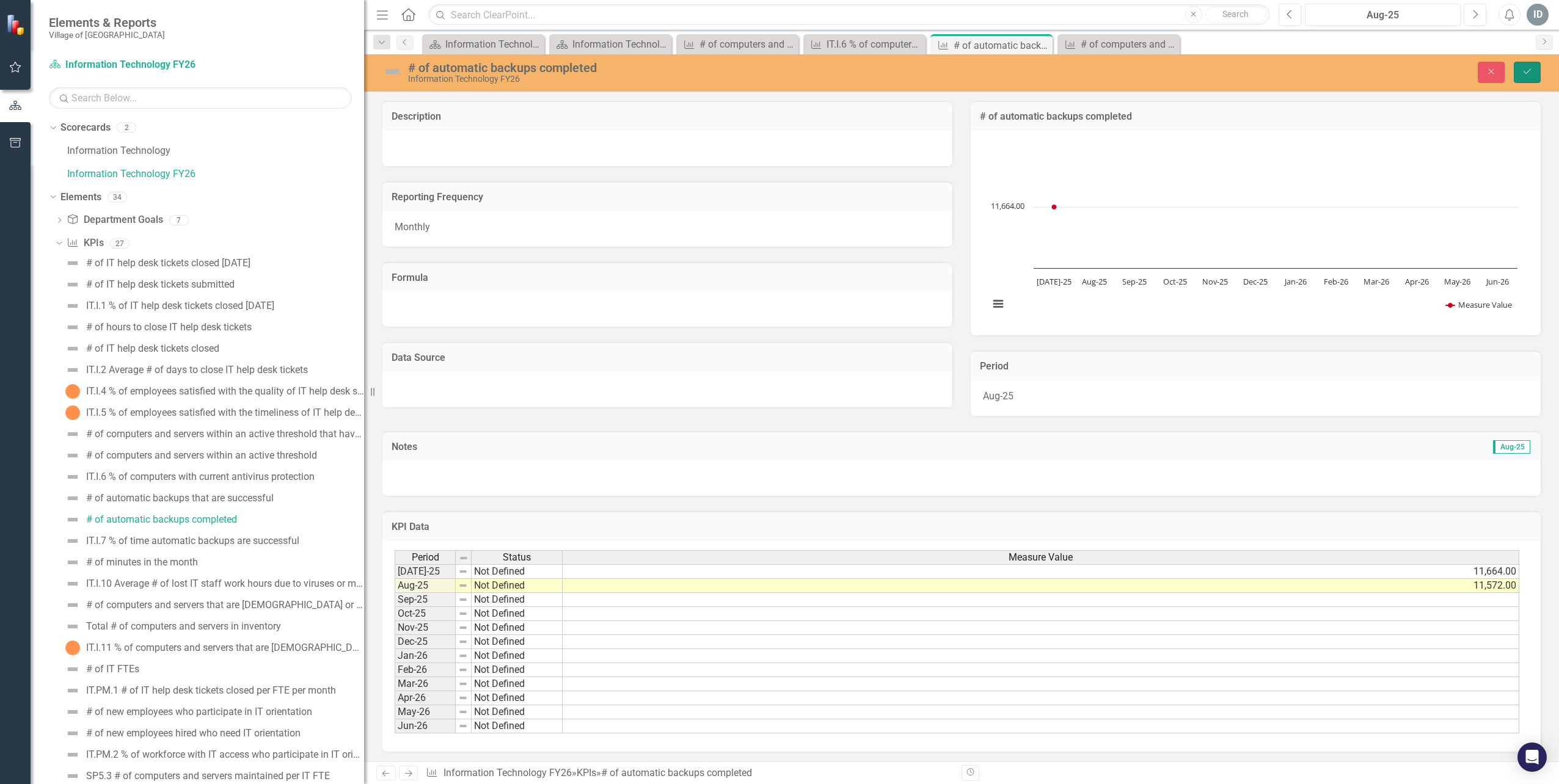
click at [1520, 74] on button "Save" at bounding box center [1526, 72] width 27 height 21
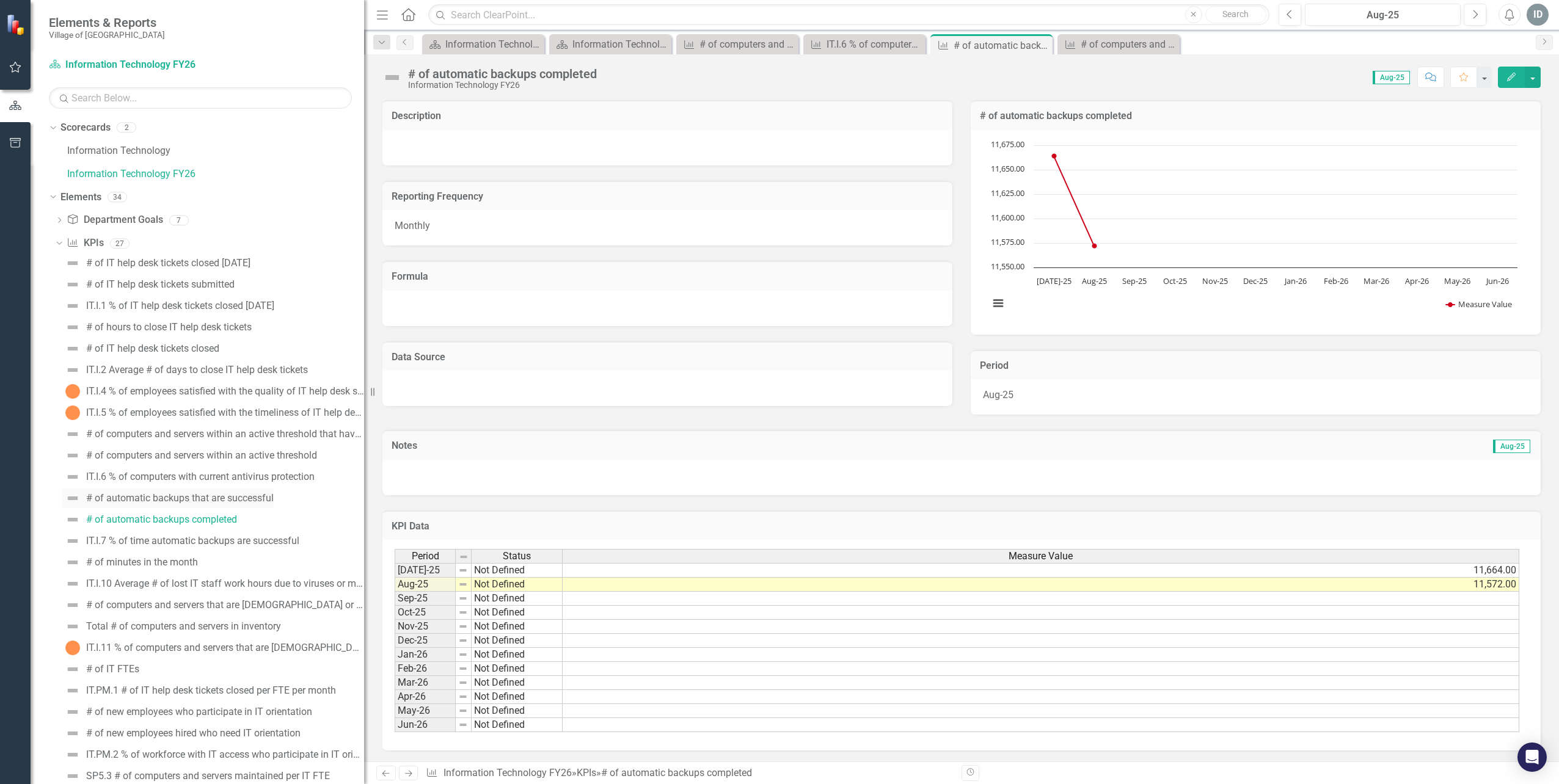
click at [169, 500] on div "# of automatic backups that are successful" at bounding box center [179, 498] width 187 height 11
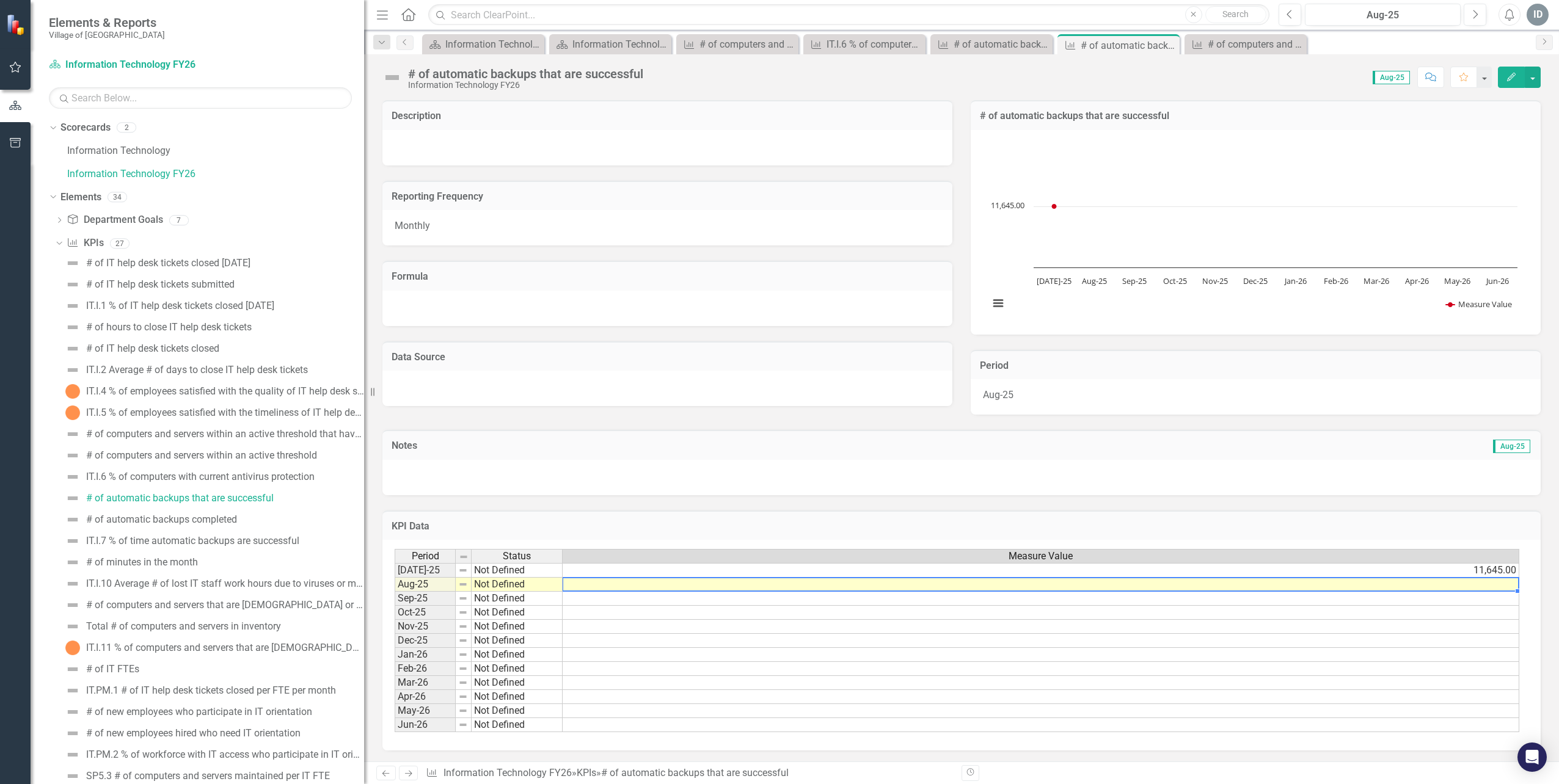
click at [1370, 583] on td at bounding box center [1040, 584] width 956 height 14
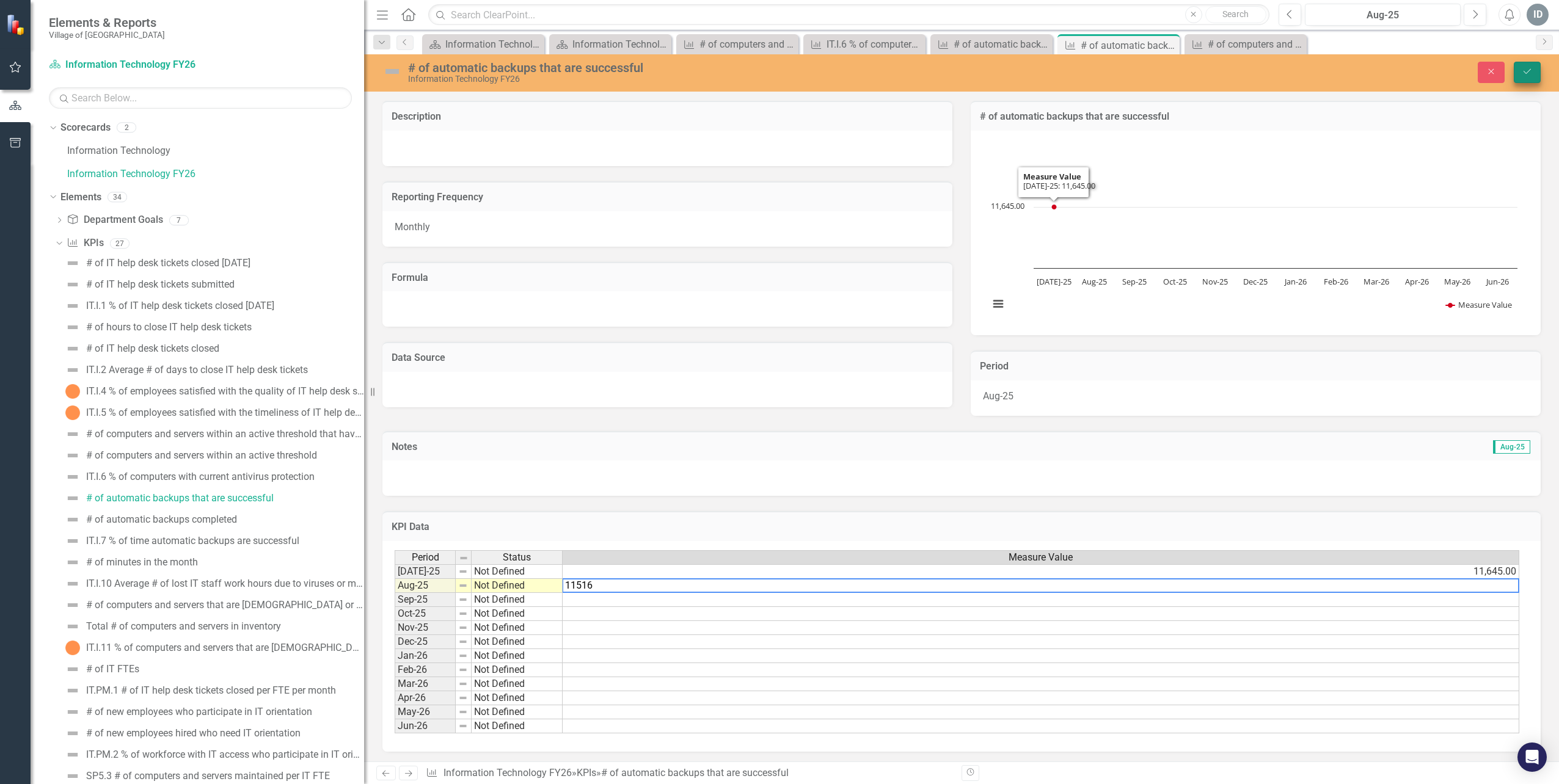
type textarea "11516"
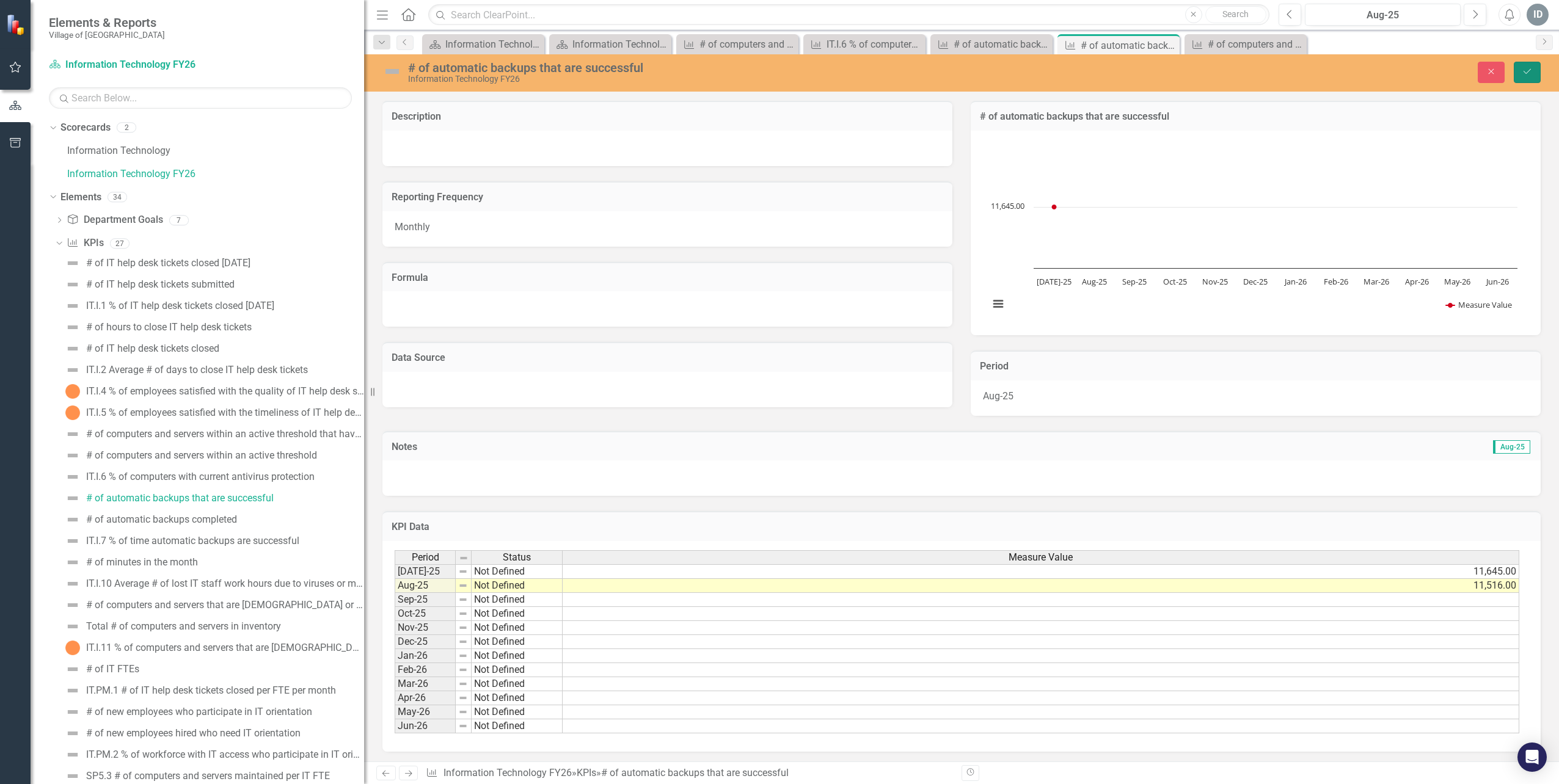
click at [1530, 66] on button "Save" at bounding box center [1526, 72] width 27 height 21
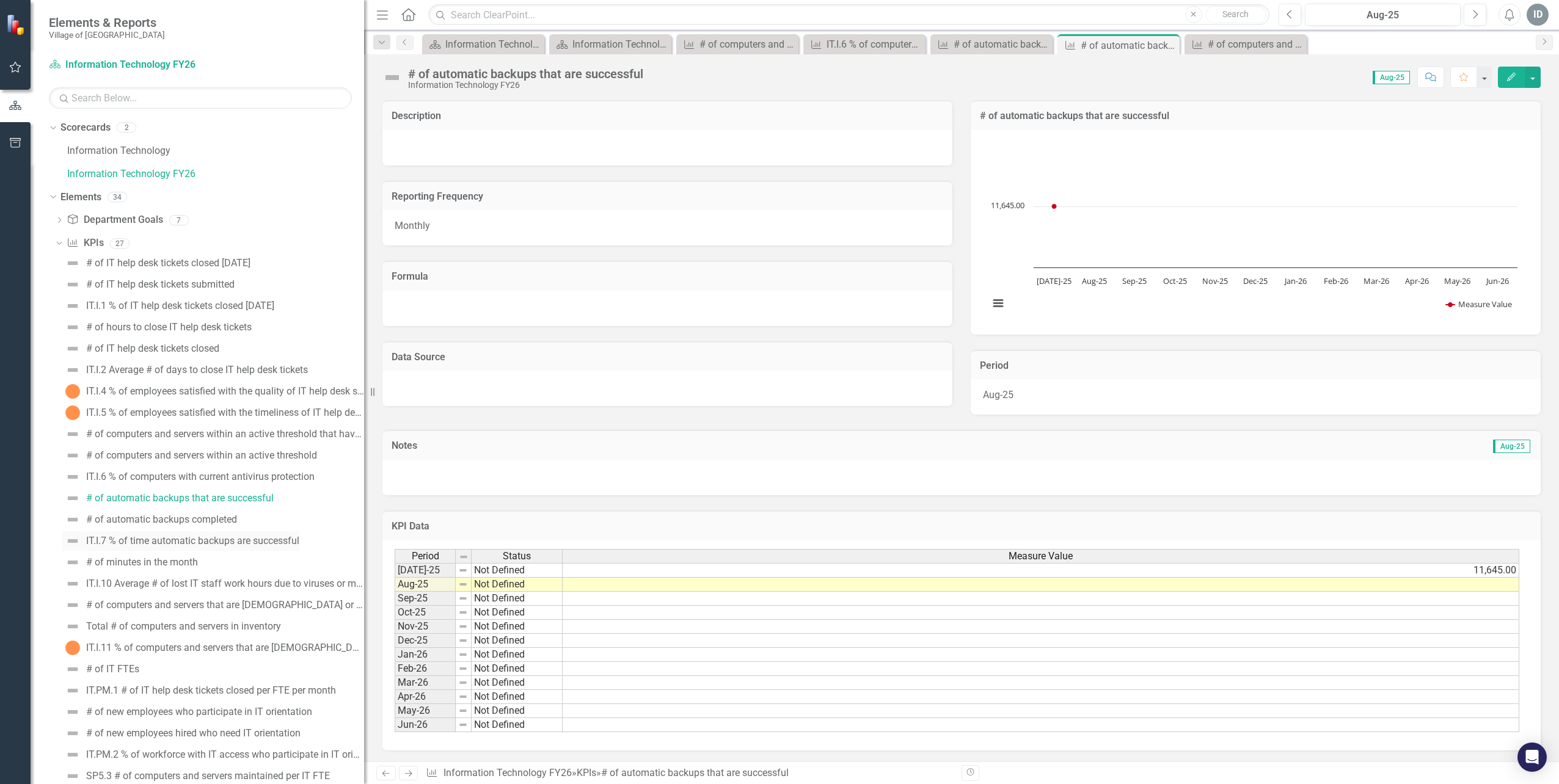
click at [198, 539] on div "IT.I.7 % of time automatic backups are successful" at bounding box center [192, 541] width 213 height 11
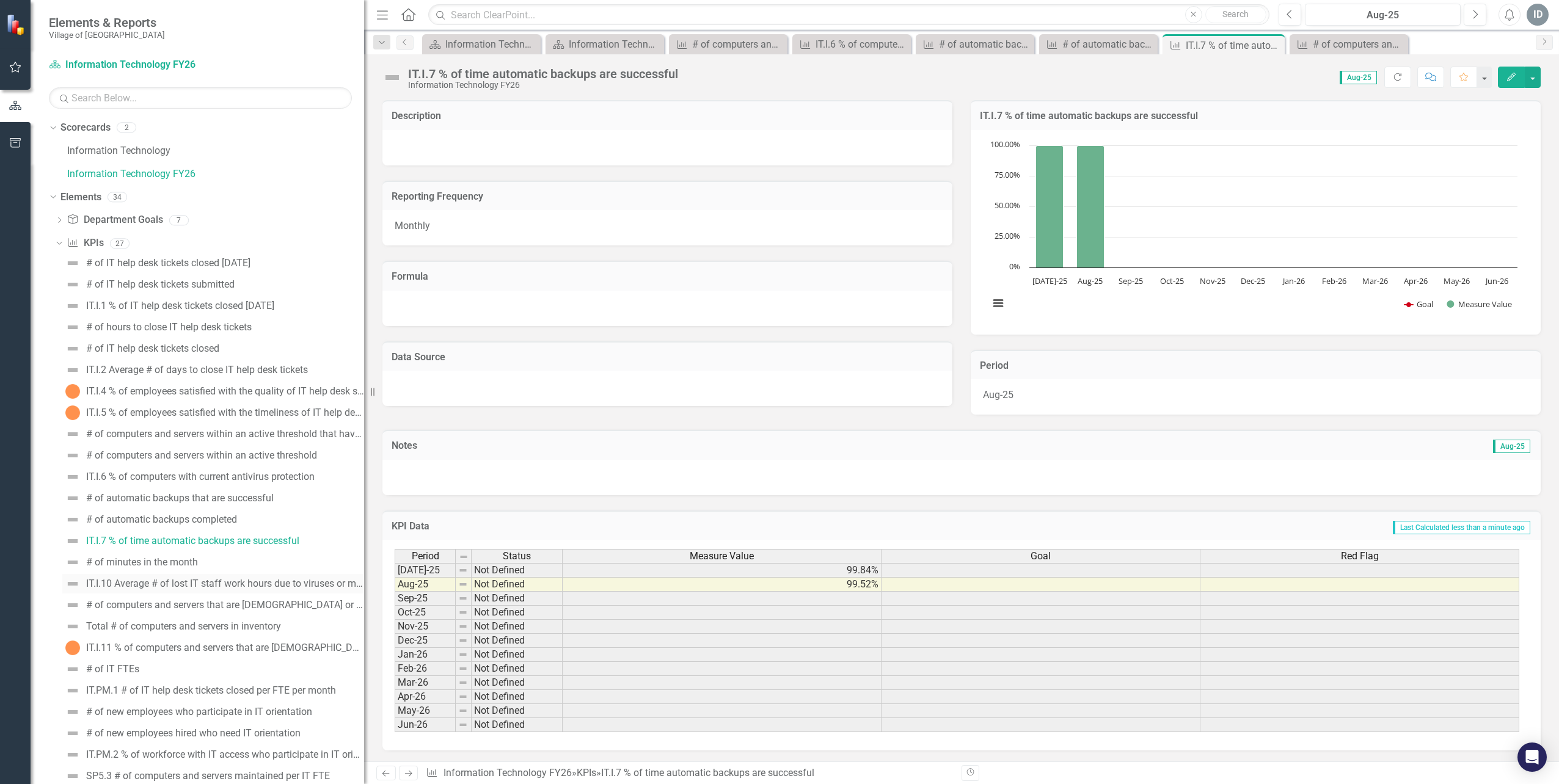
click at [194, 579] on div "IT.I.10 Average # of lost IT staff work hours due to viruses or malware per mon…" at bounding box center [225, 584] width 278 height 11
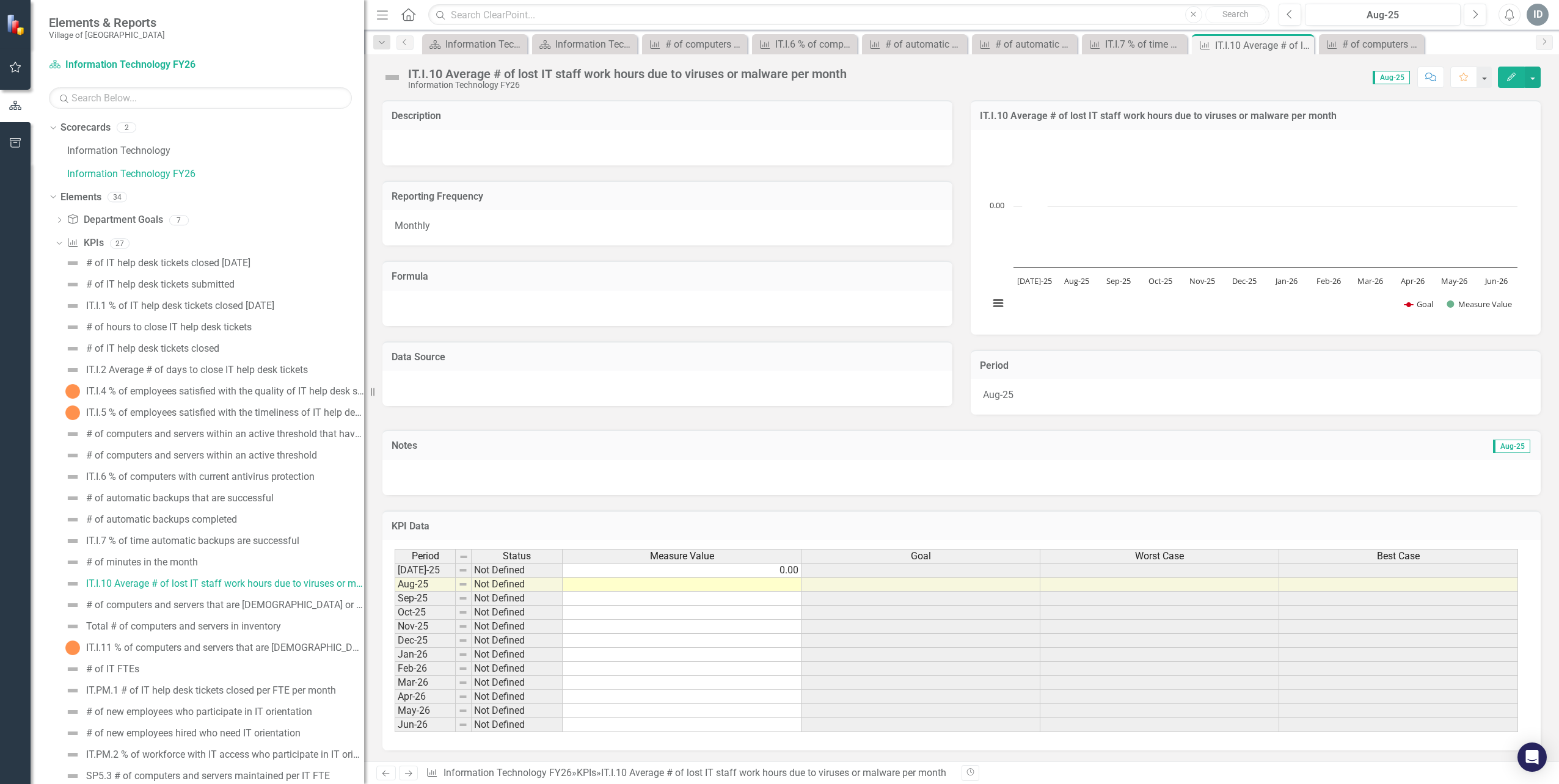
click at [701, 582] on td at bounding box center [681, 584] width 239 height 14
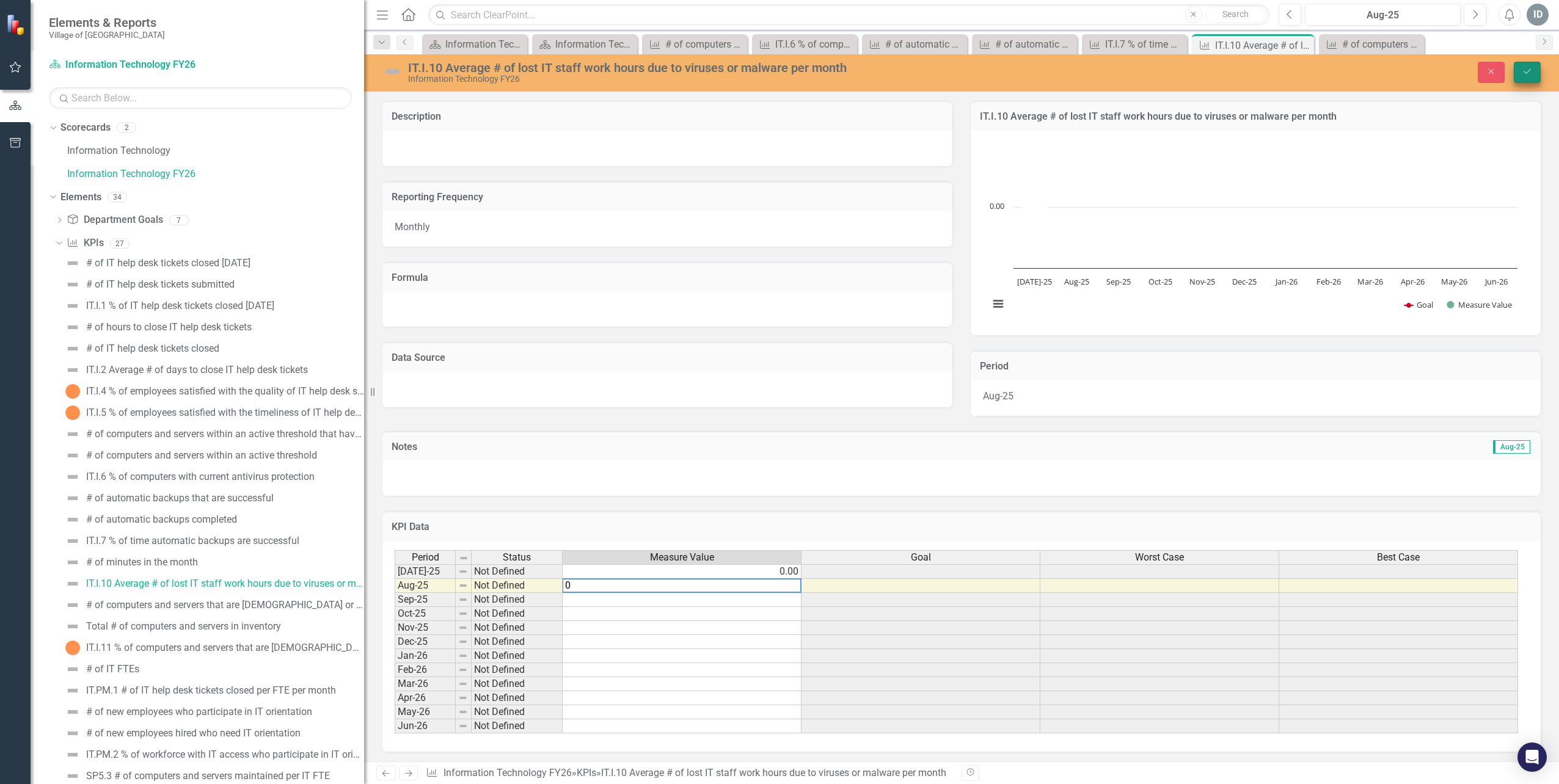
type textarea "0"
click at [1523, 80] on button "Save" at bounding box center [1526, 72] width 27 height 21
